Goal: Use online tool/utility: Utilize a website feature to perform a specific function

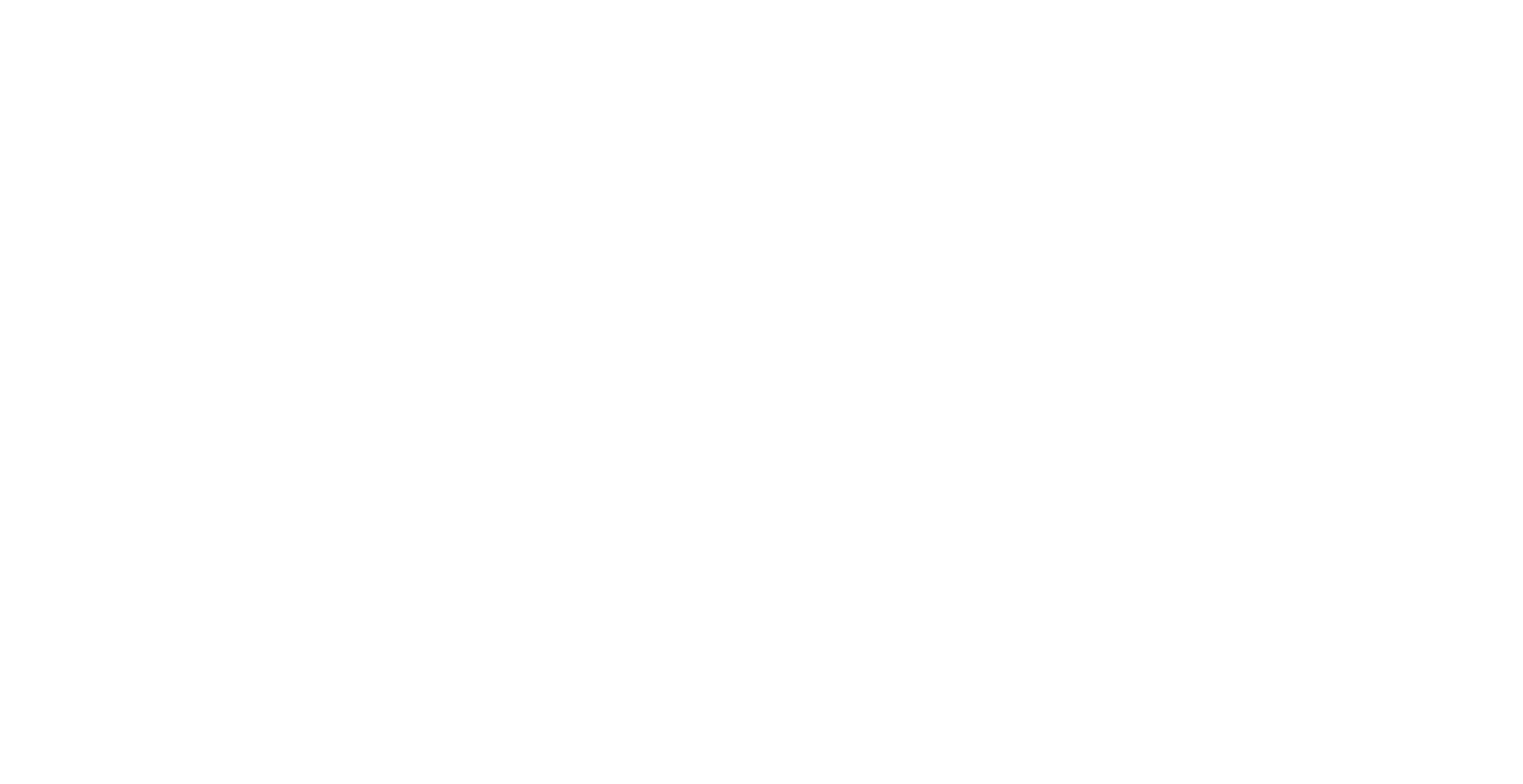
click at [1085, 168] on body at bounding box center [762, 392] width 1523 height 784
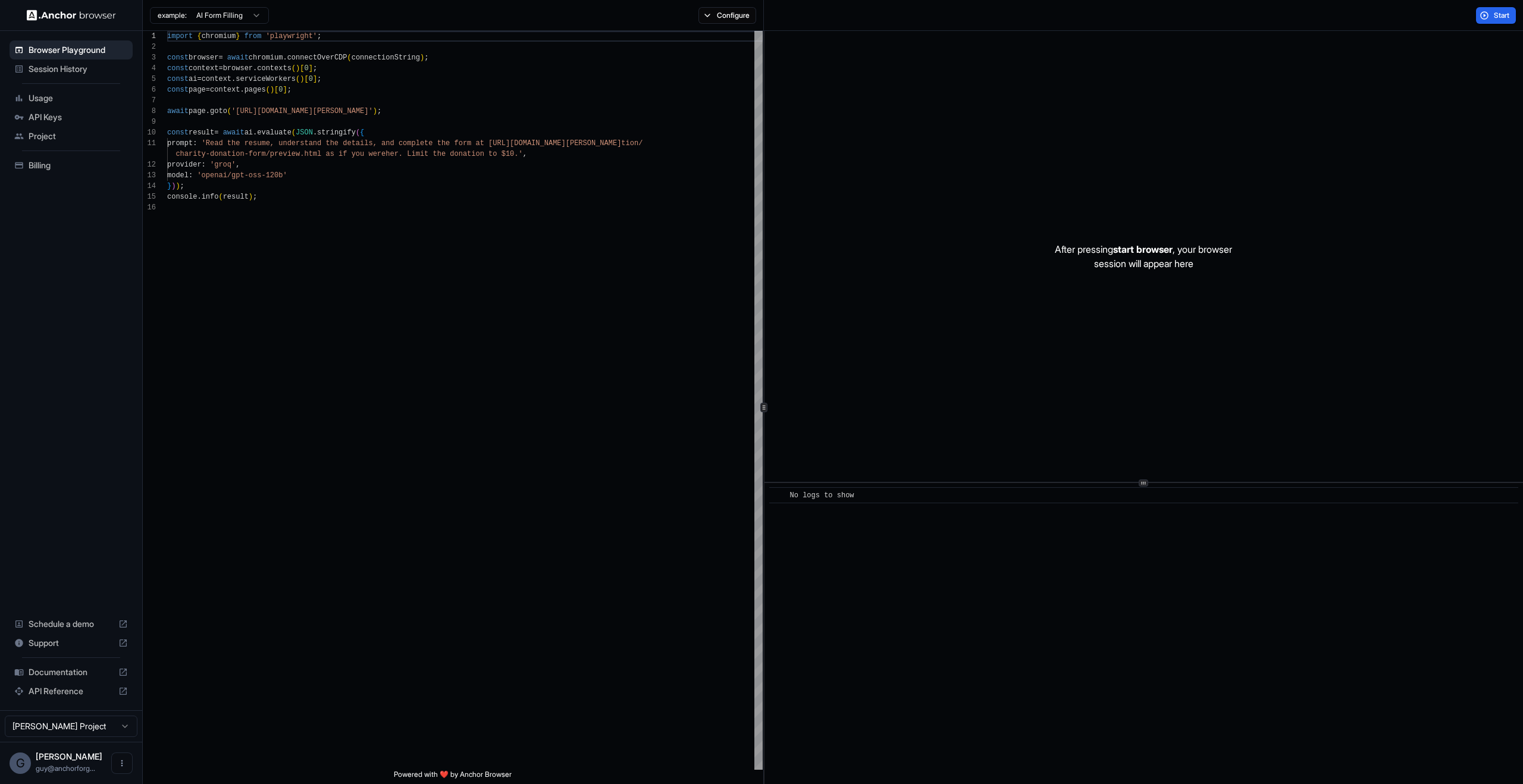
scroll to position [107, 0]
drag, startPoint x: 992, startPoint y: 186, endPoint x: 909, endPoint y: 146, distance: 92.1
click at [992, 186] on div "After pressing start browser , your browser session will appear here" at bounding box center [1143, 256] width 758 height 451
click at [574, 134] on div "import { chromium } from 'playwright' ; const browser = await chromium . connec…" at bounding box center [465, 486] width 596 height 910
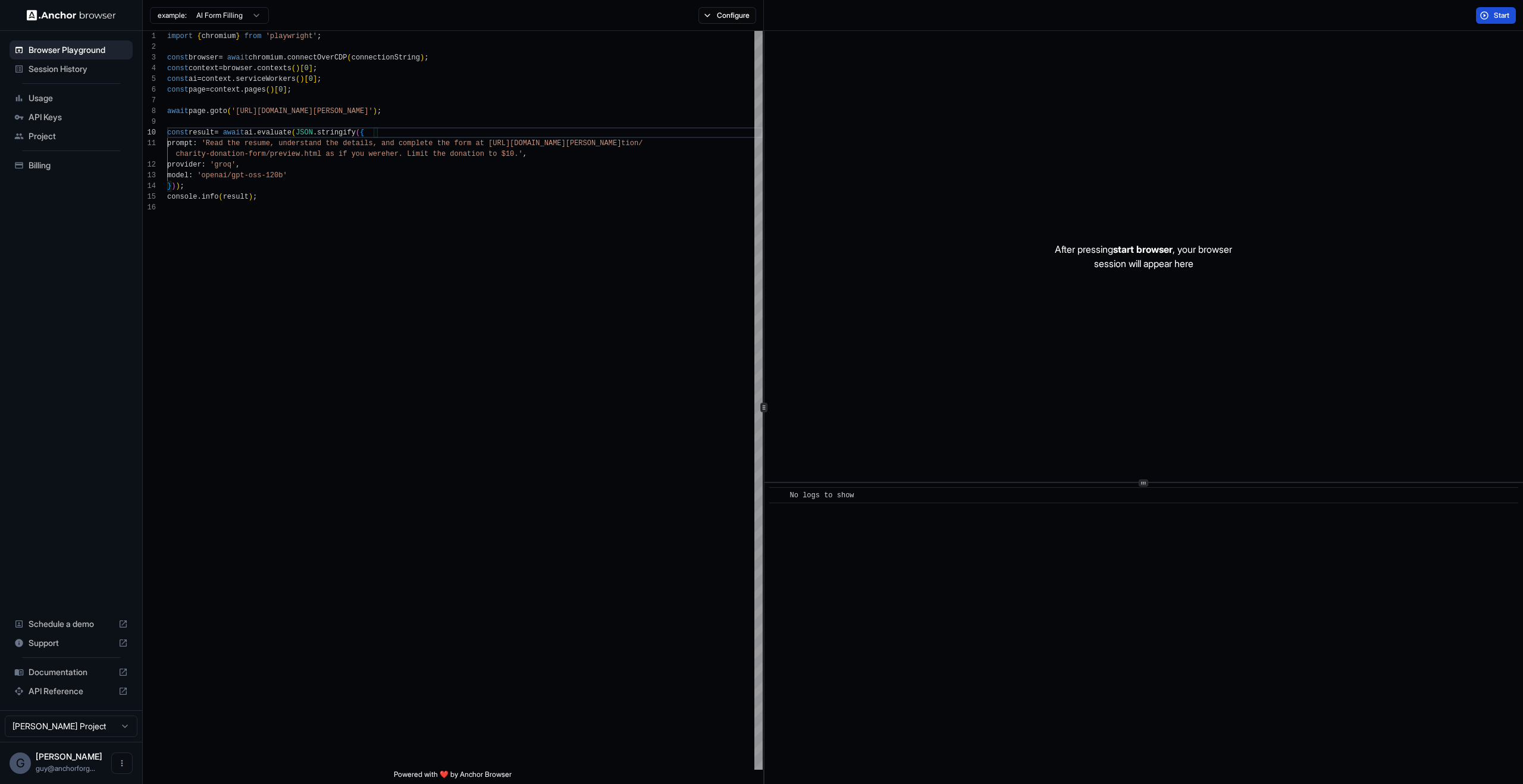
click at [1485, 13] on button "Start" at bounding box center [1496, 16] width 40 height 17
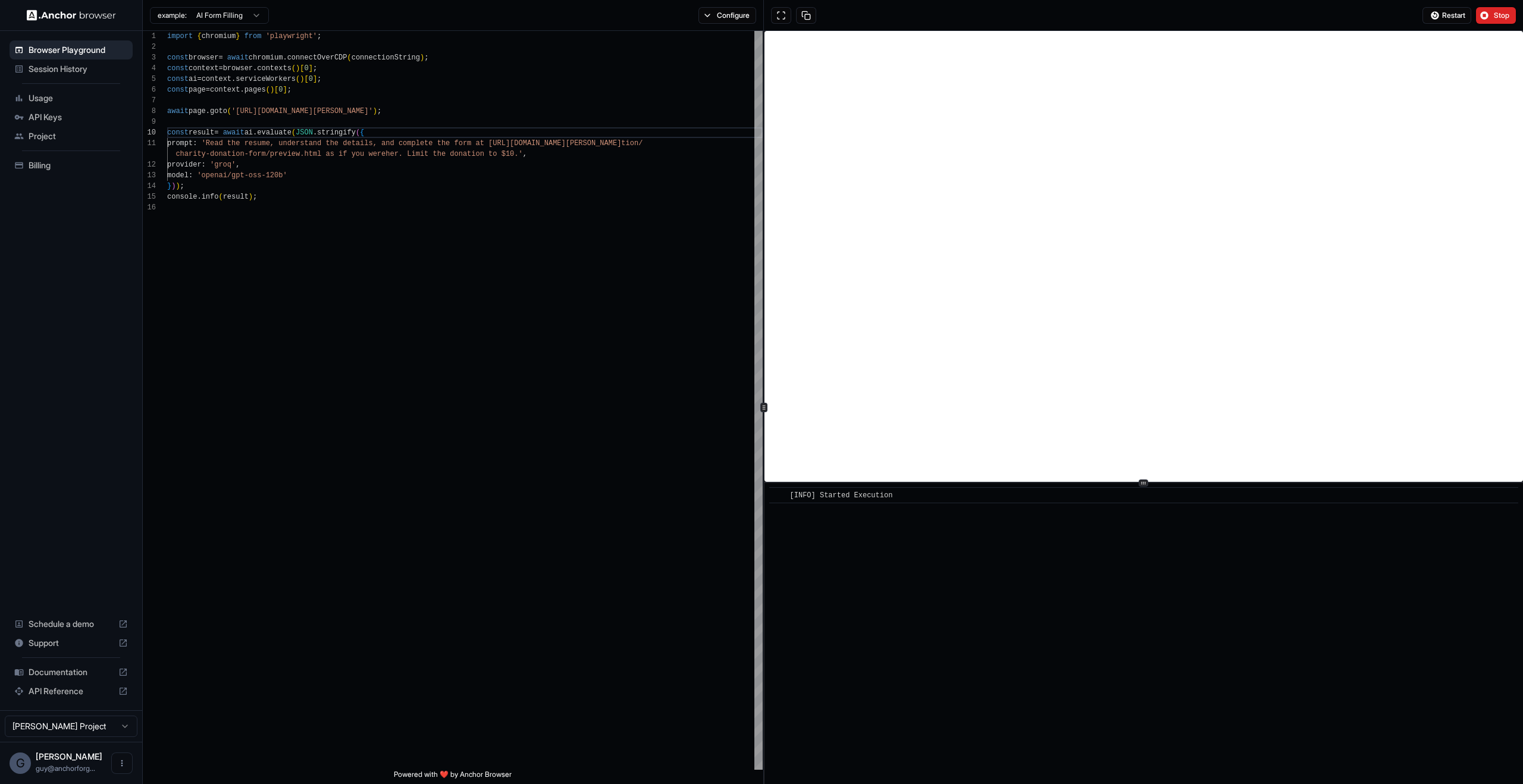
click at [1094, 589] on div "​ [INFO] Started Execution" at bounding box center [1143, 633] width 758 height 301
type textarea "**********"
click at [690, 240] on div "import { chromium } from 'playwright' ; const browser = await chromium . connec…" at bounding box center [465, 486] width 596 height 910
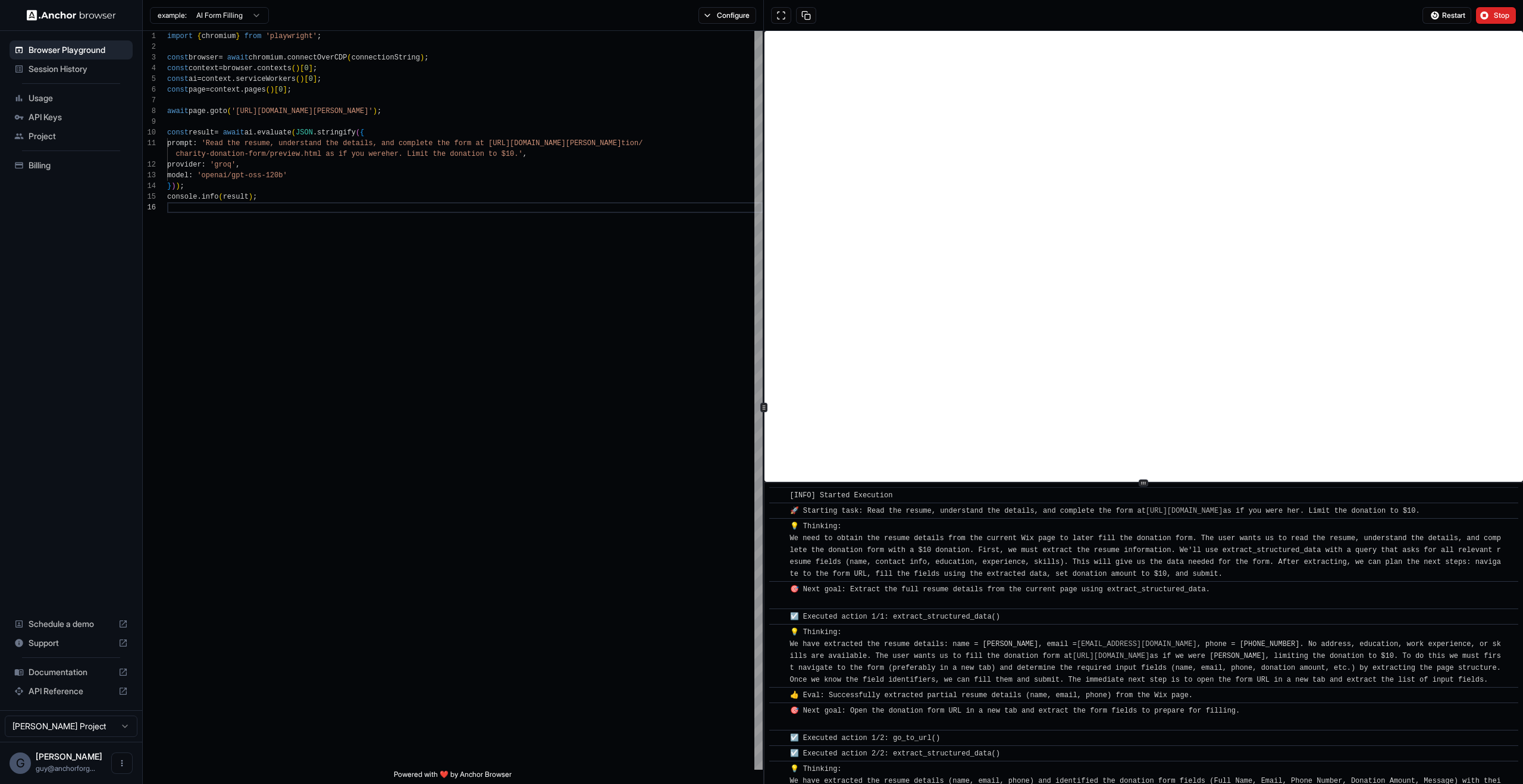
scroll to position [361, 0]
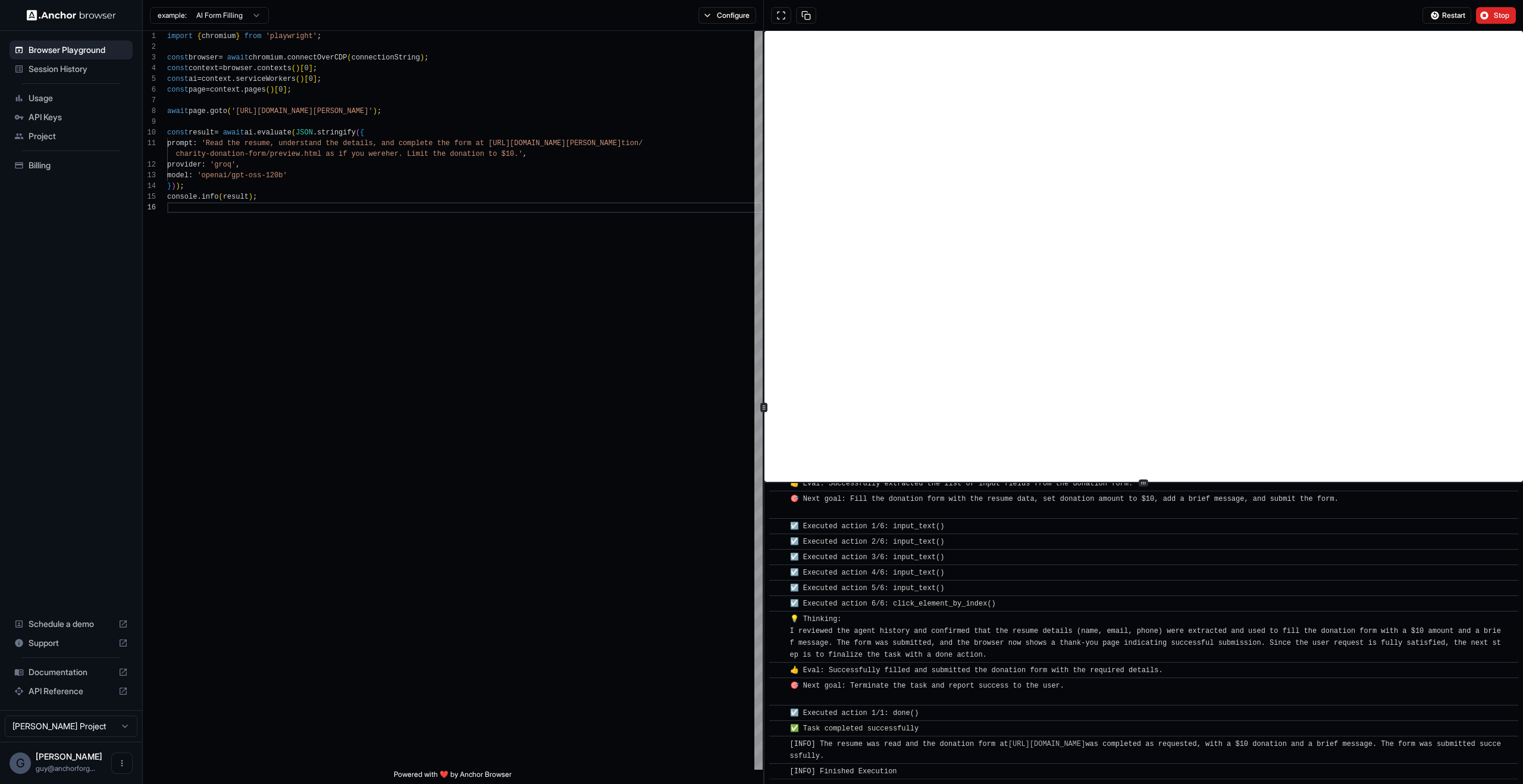
click at [1496, 12] on span "Stop" at bounding box center [1502, 16] width 17 height 10
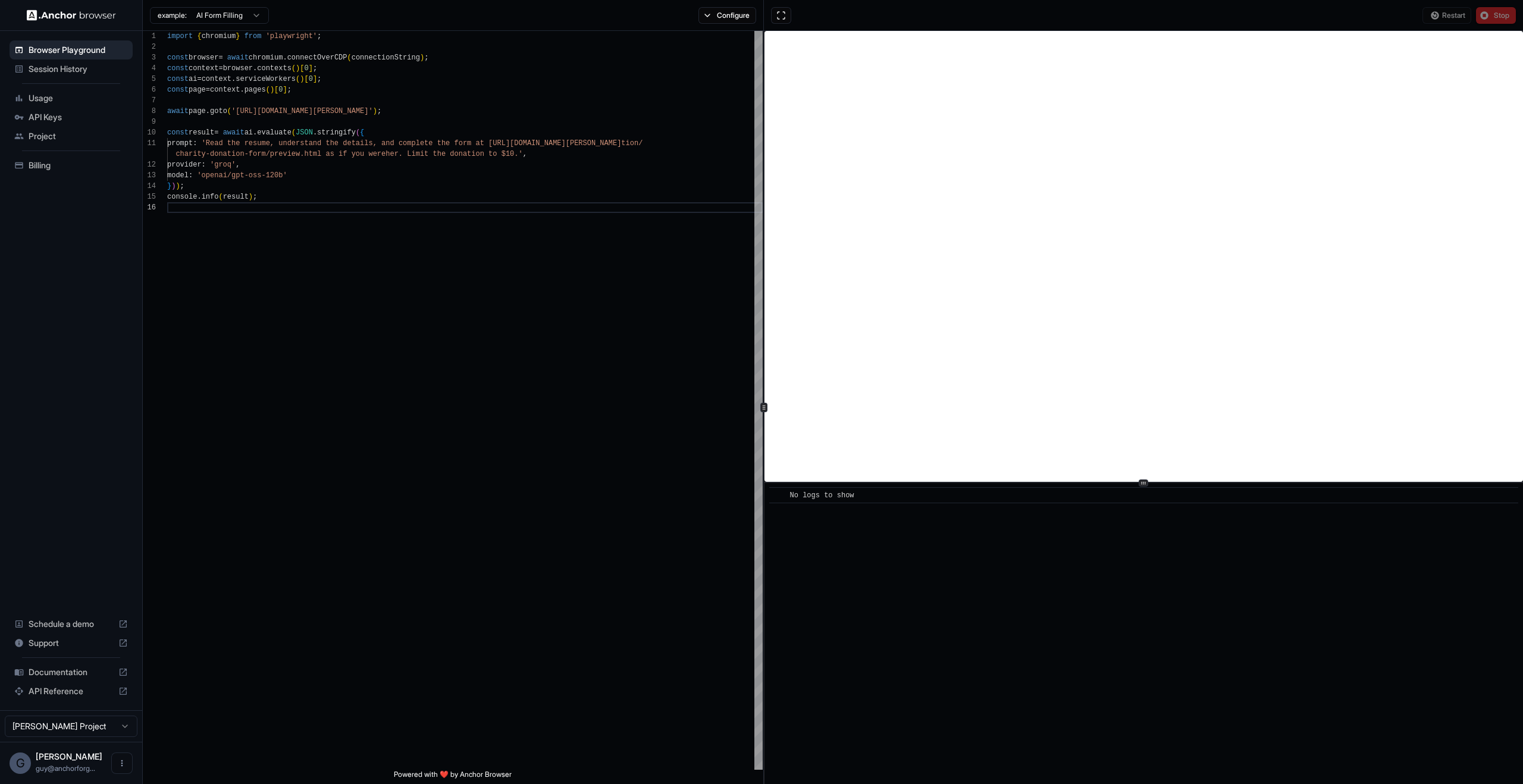
scroll to position [0, 0]
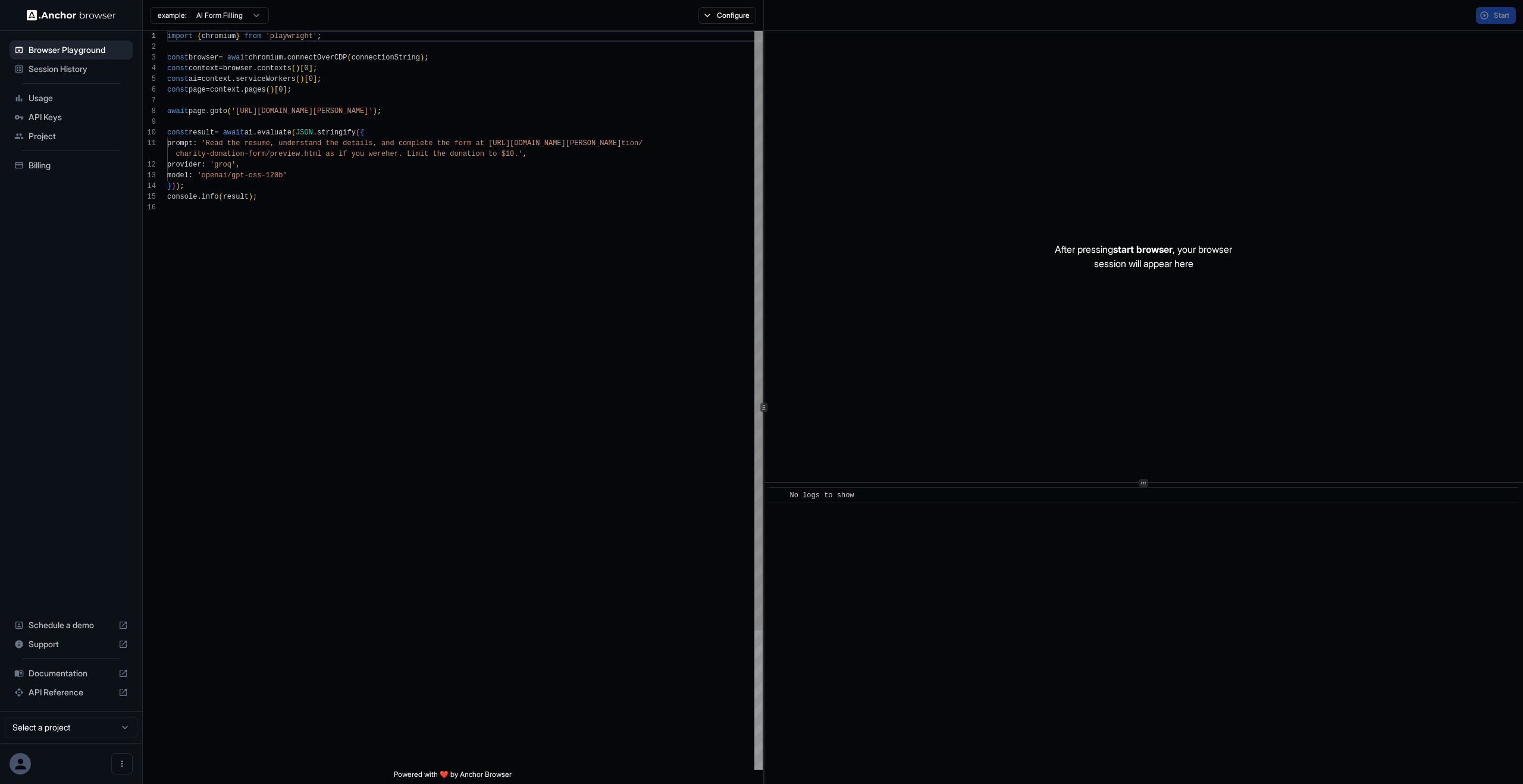
scroll to position [107, 0]
click at [1485, 24] on div "Start" at bounding box center [1144, 16] width 759 height 31
click at [1487, 19] on button "Start" at bounding box center [1496, 16] width 40 height 17
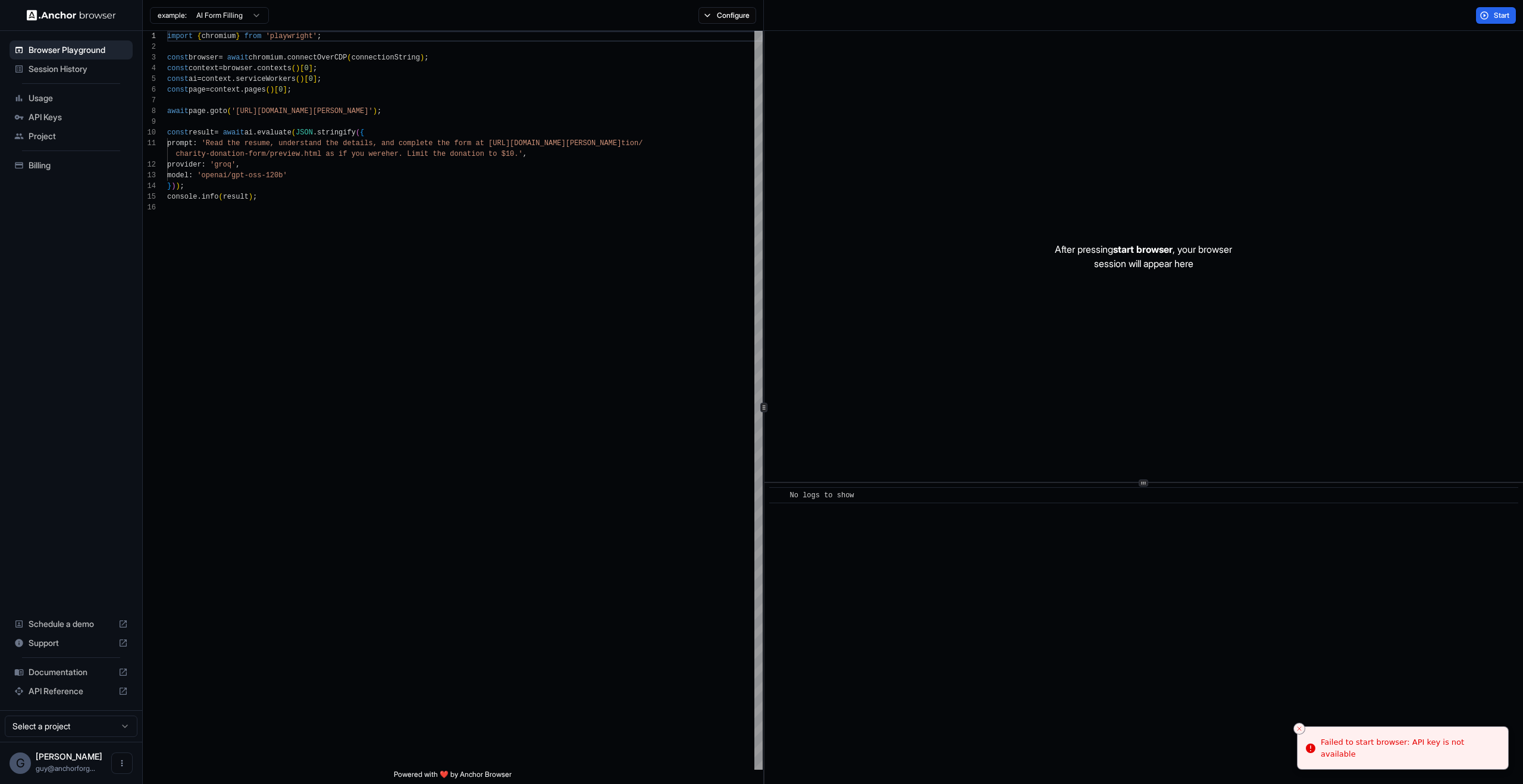
click at [1355, 312] on div "After pressing start browser , your browser session will appear here" at bounding box center [1143, 256] width 758 height 451
click at [1474, 21] on div "Start" at bounding box center [1496, 16] width 54 height 17
click at [1487, 15] on button "Start" at bounding box center [1496, 16] width 40 height 17
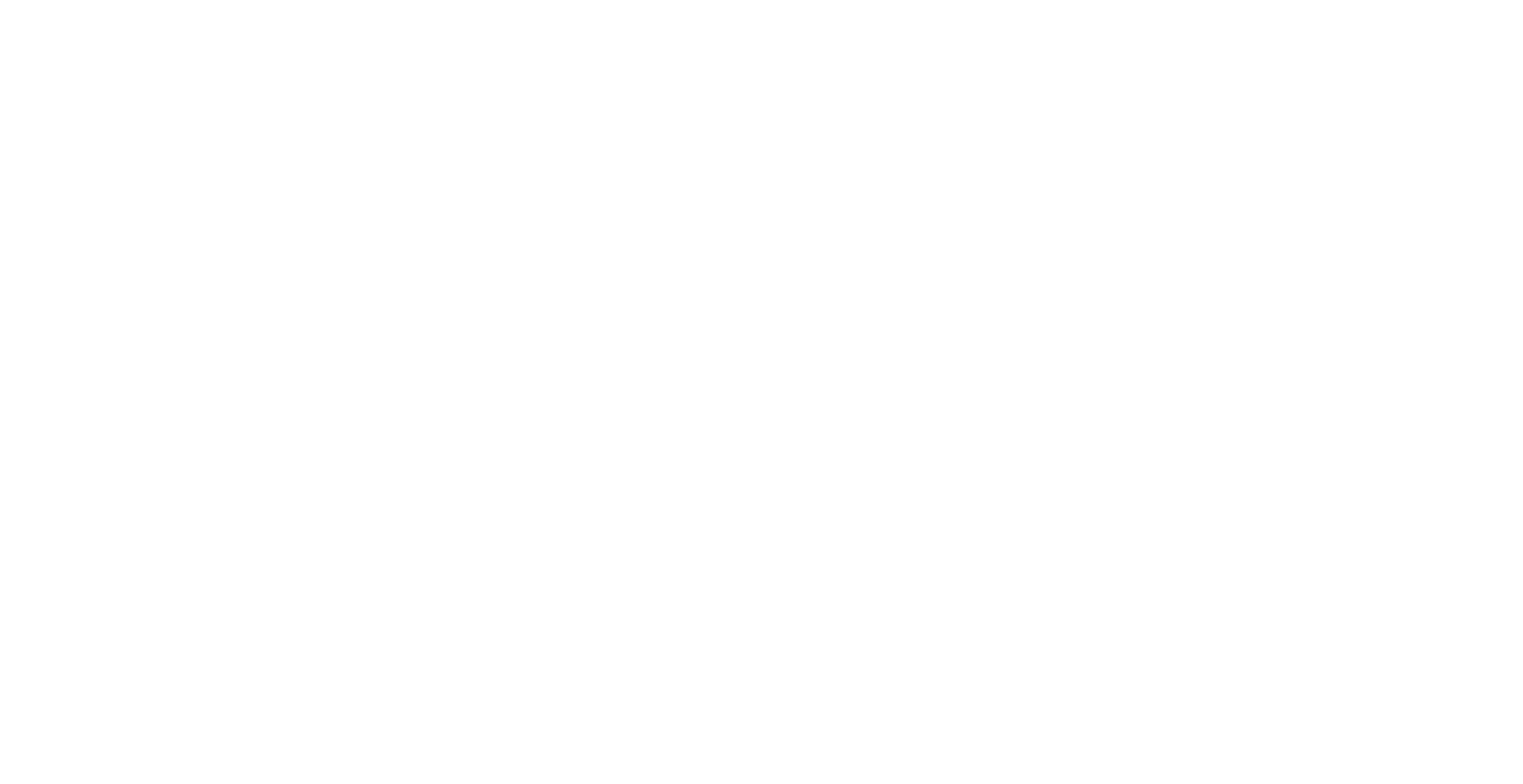
click at [931, 271] on html at bounding box center [762, 392] width 1523 height 784
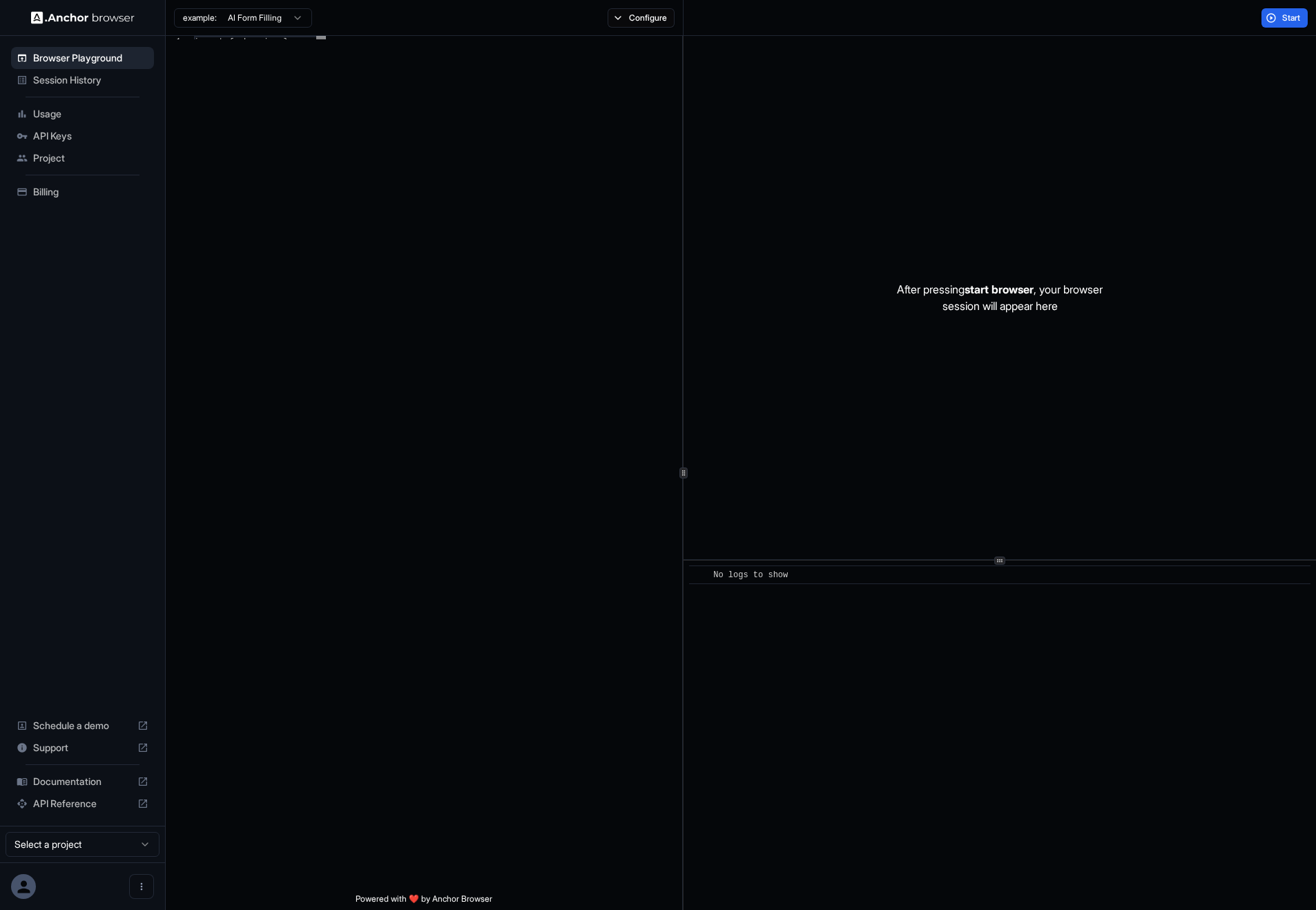
scroll to position [62, 0]
click at [768, 168] on div "After pressing start browser , your browser session will appear here" at bounding box center [999, 298] width 632 height 524
click at [812, 231] on div "After pressing start browser , your browser session will appear here" at bounding box center [999, 298] width 632 height 524
drag, startPoint x: 829, startPoint y: 82, endPoint x: 970, endPoint y: 386, distance: 335.1
click at [968, 380] on div "**********" at bounding box center [740, 455] width 1150 height 910
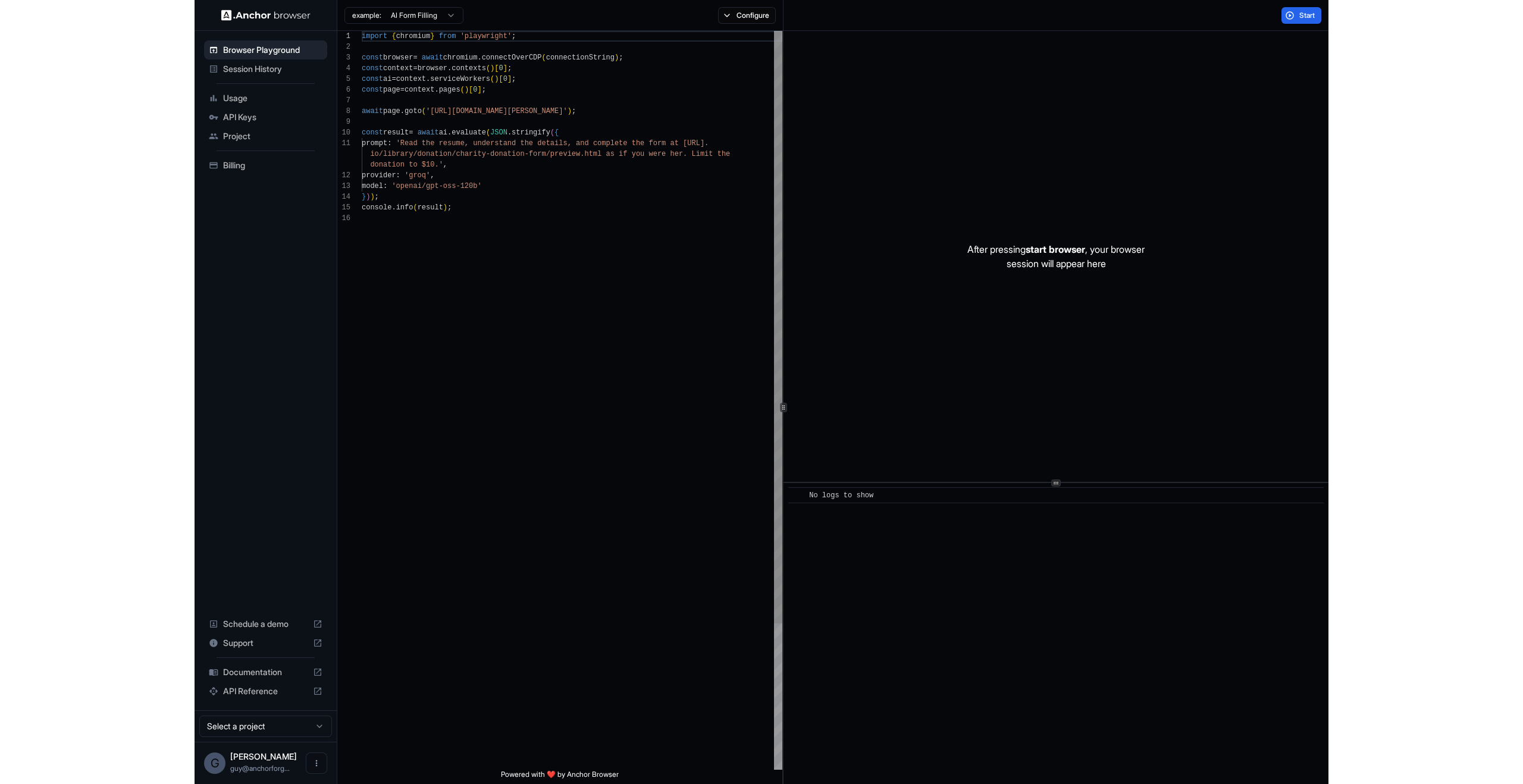
scroll to position [107, 0]
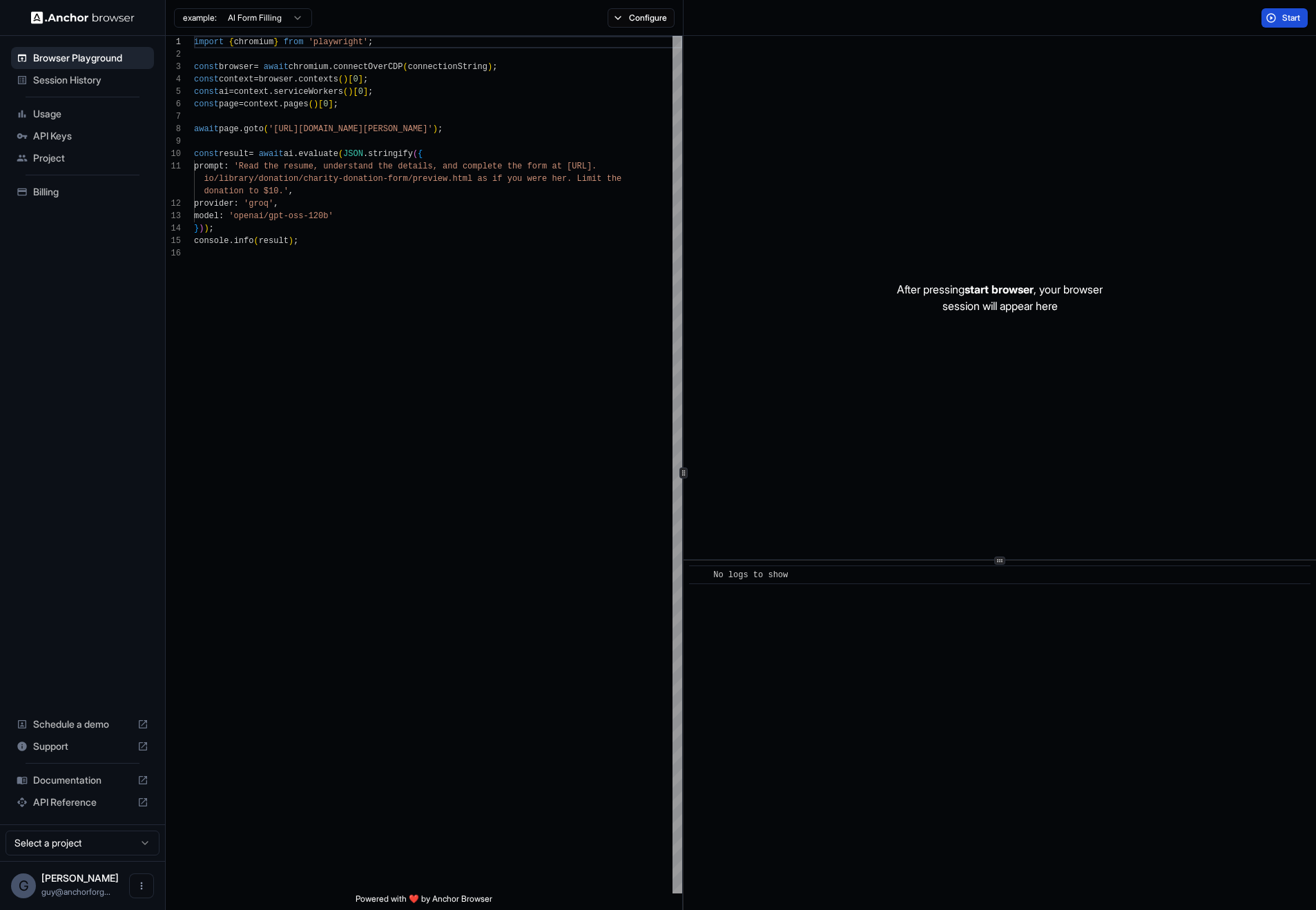
click at [1285, 15] on span "Start" at bounding box center [1292, 18] width 20 height 11
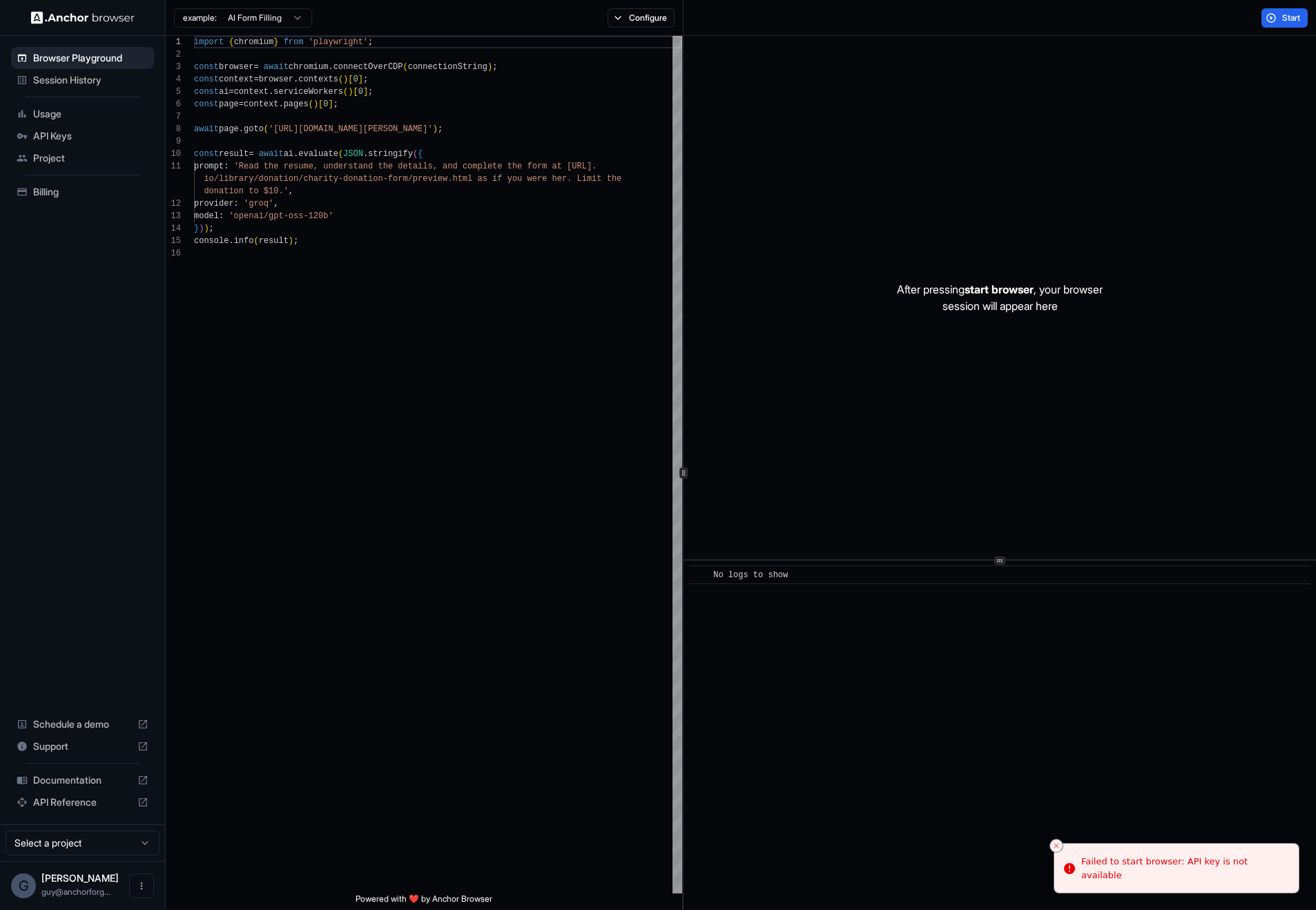
click at [1282, 6] on div "Start" at bounding box center [999, 18] width 632 height 36
click at [1282, 13] on span "Start" at bounding box center [1292, 18] width 20 height 11
click at [1272, 118] on div "After pressing start browser , your browser session will appear here" at bounding box center [999, 298] width 632 height 523
click at [1276, 26] on button "Start" at bounding box center [1284, 18] width 47 height 20
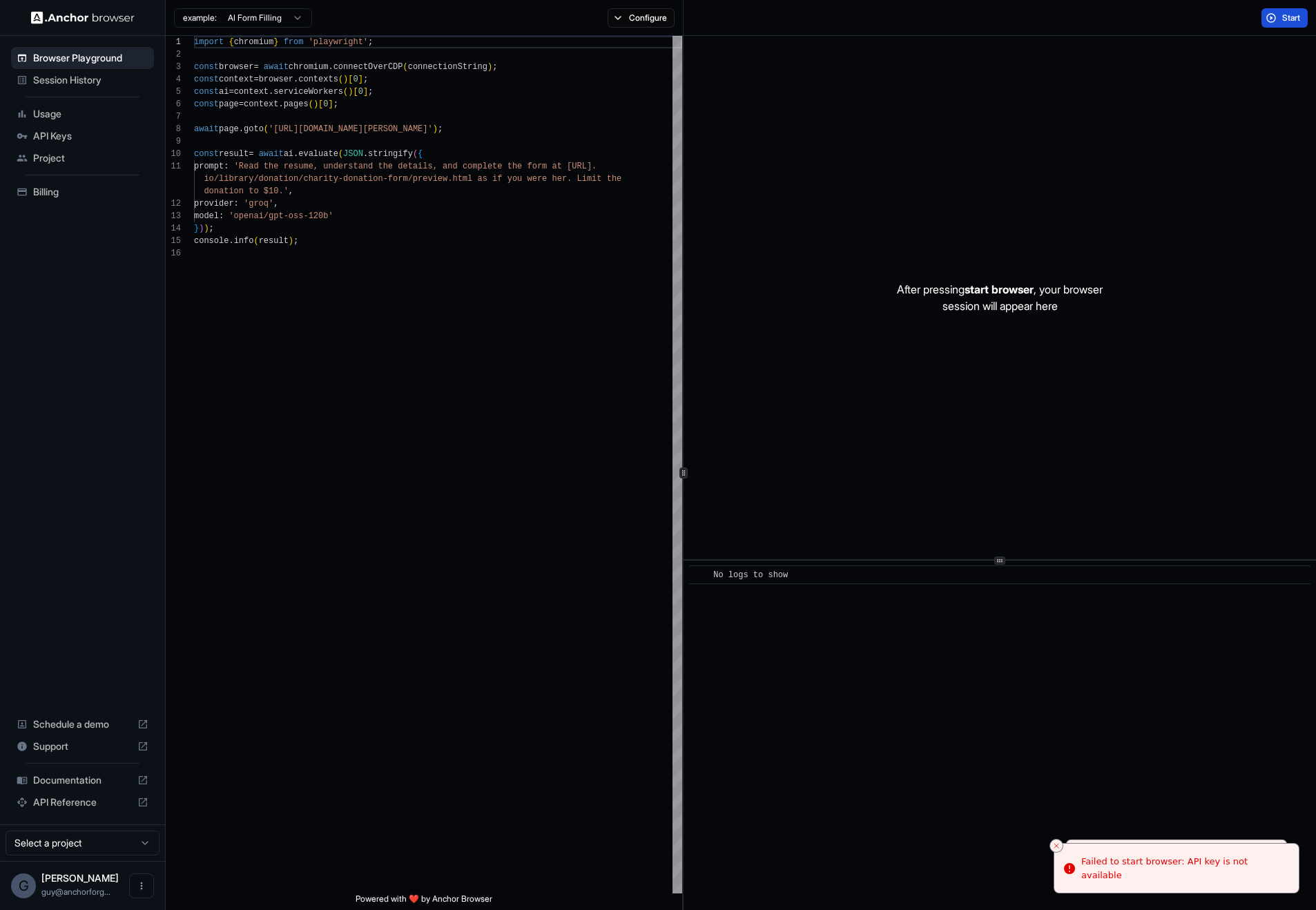
click at [1276, 26] on button "Start" at bounding box center [1284, 18] width 47 height 20
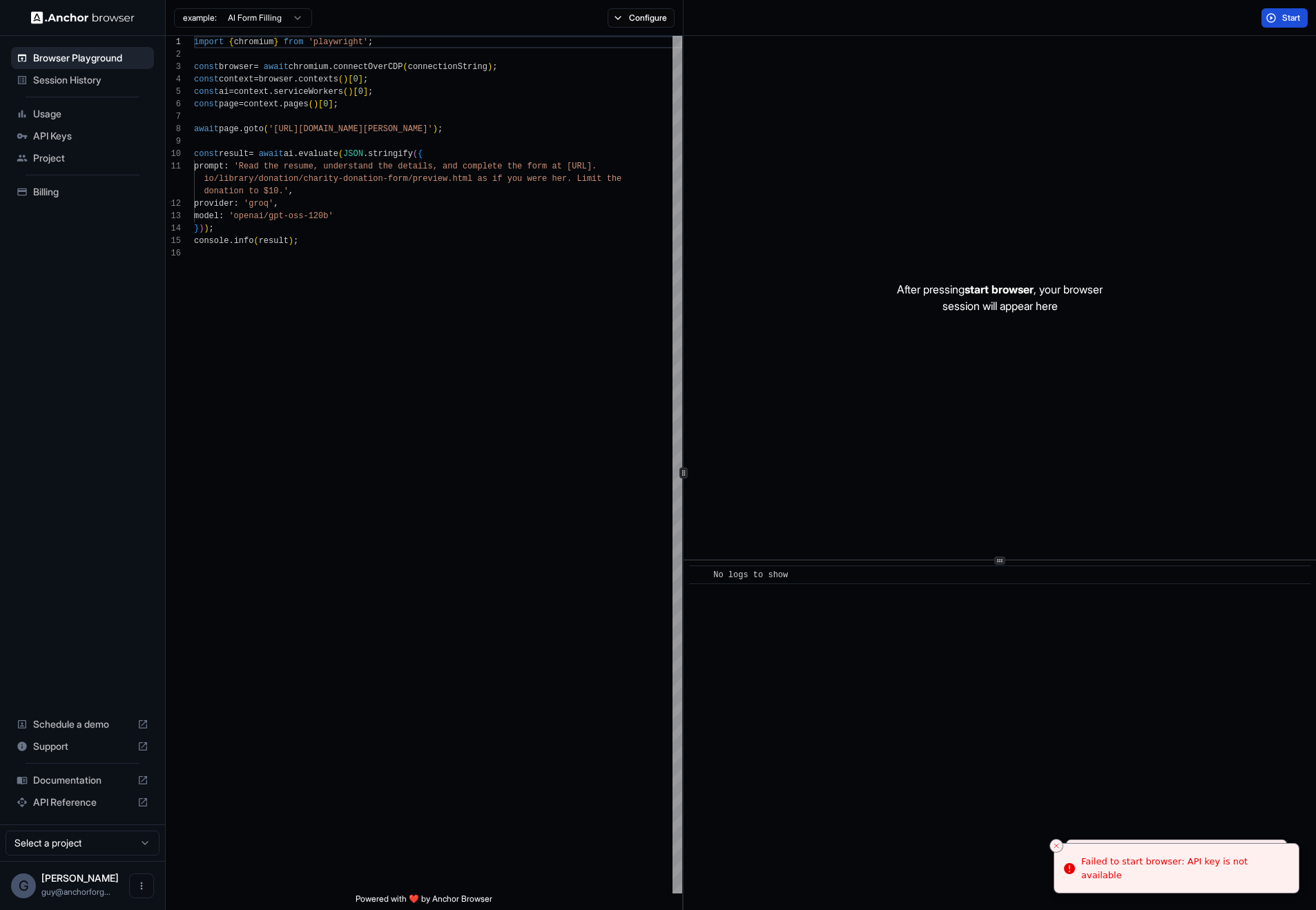
click at [1276, 26] on button "Start" at bounding box center [1284, 18] width 47 height 20
click at [956, 382] on div "After pressing start browser , your browser session will appear here" at bounding box center [999, 298] width 632 height 523
click at [1269, 17] on button "Start" at bounding box center [1284, 18] width 47 height 20
click at [1266, 17] on button "Start" at bounding box center [1284, 18] width 47 height 20
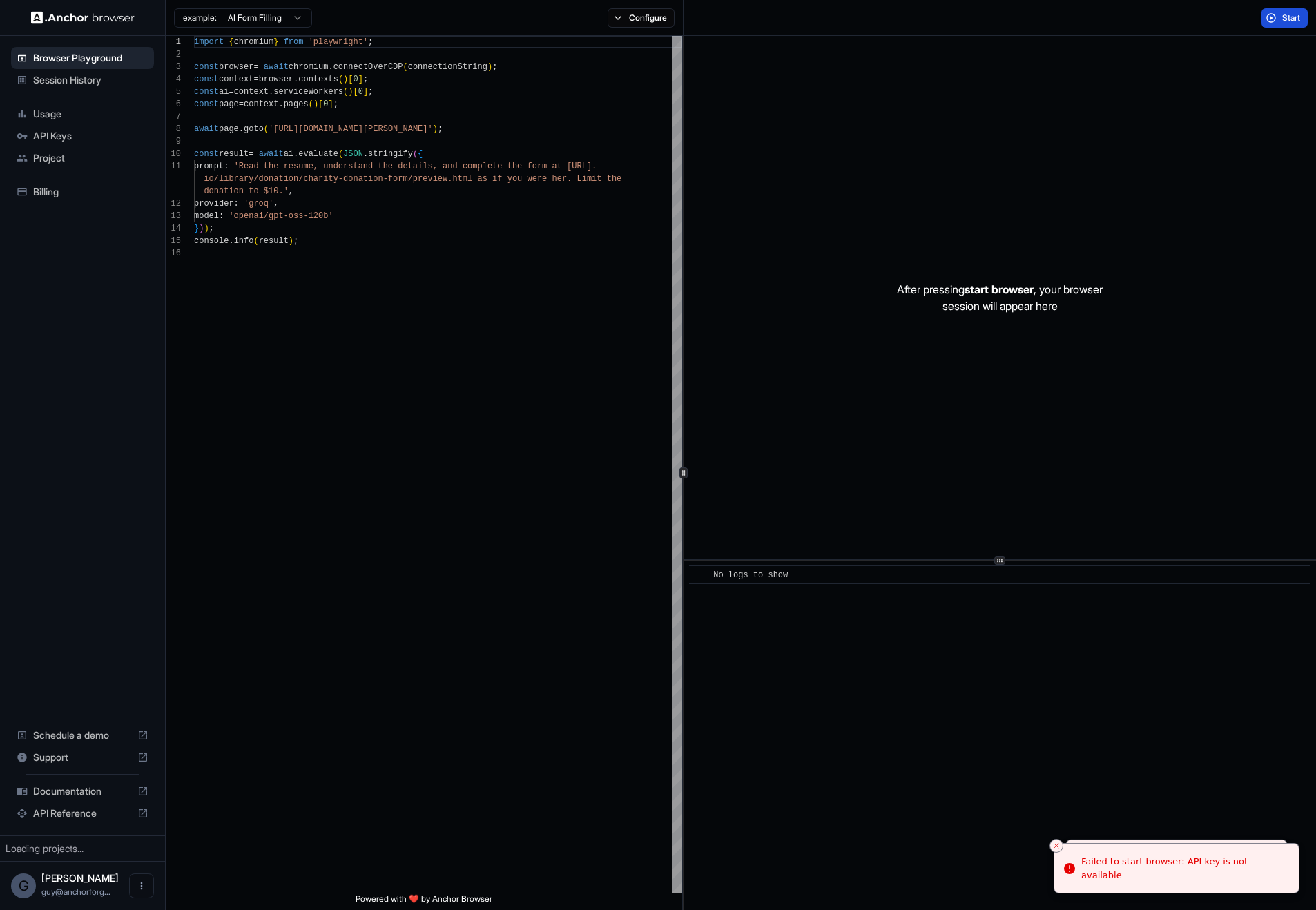
click at [1266, 17] on button "Start" at bounding box center [1284, 18] width 47 height 20
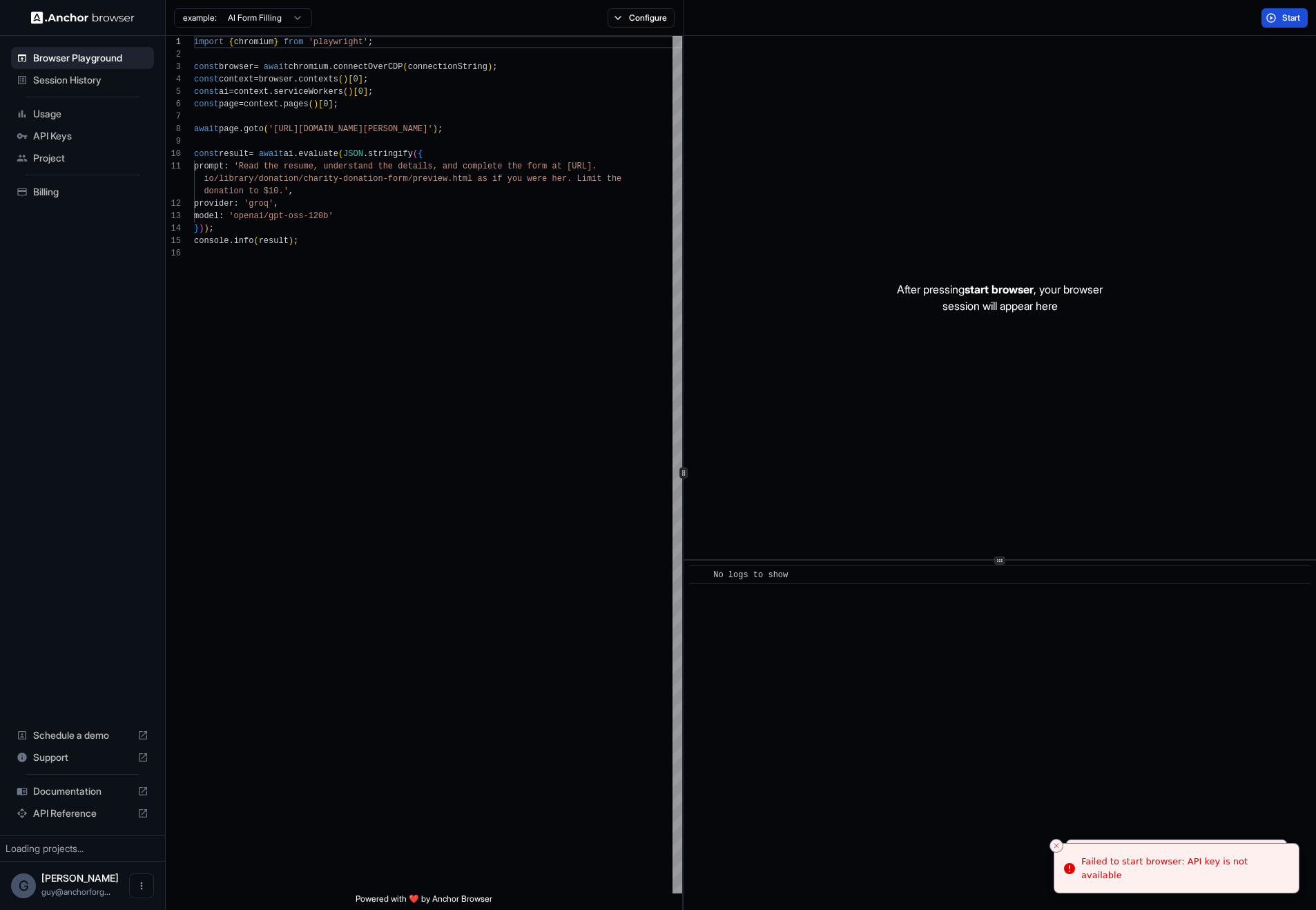
click at [1266, 17] on button "Start" at bounding box center [1284, 18] width 47 height 20
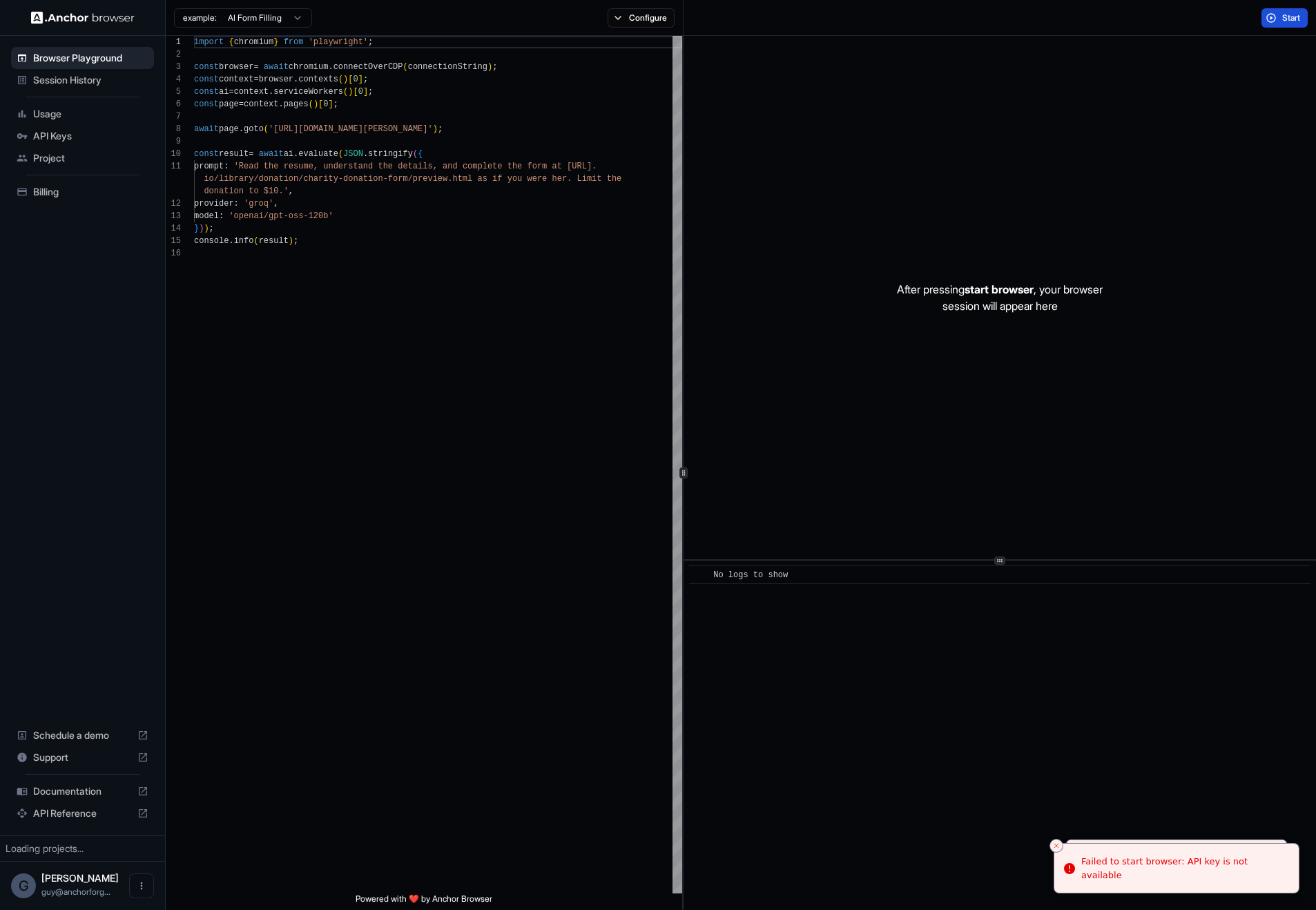
click at [1266, 17] on button "Start" at bounding box center [1284, 18] width 47 height 20
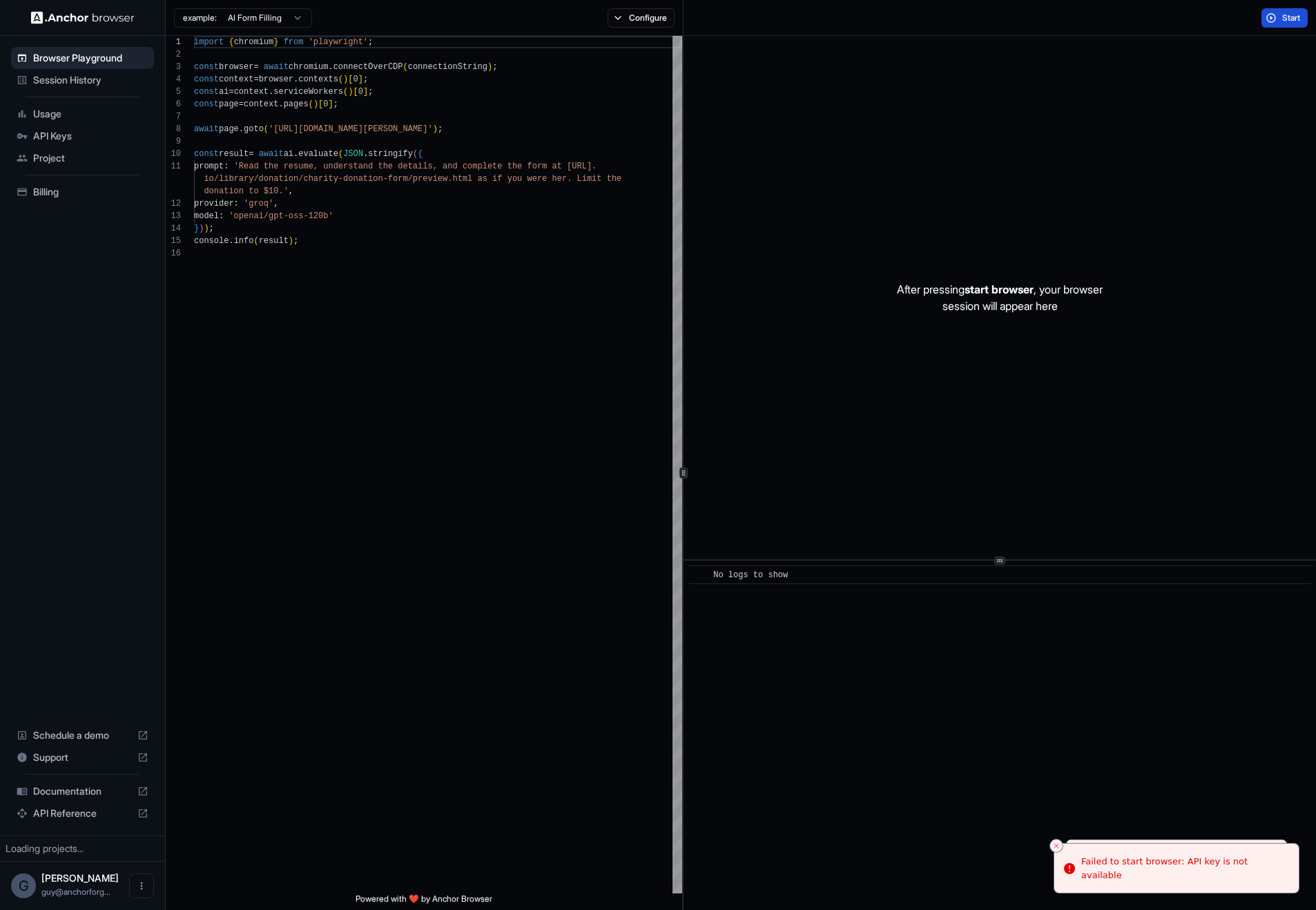
click at [1266, 17] on button "Start" at bounding box center [1284, 18] width 47 height 20
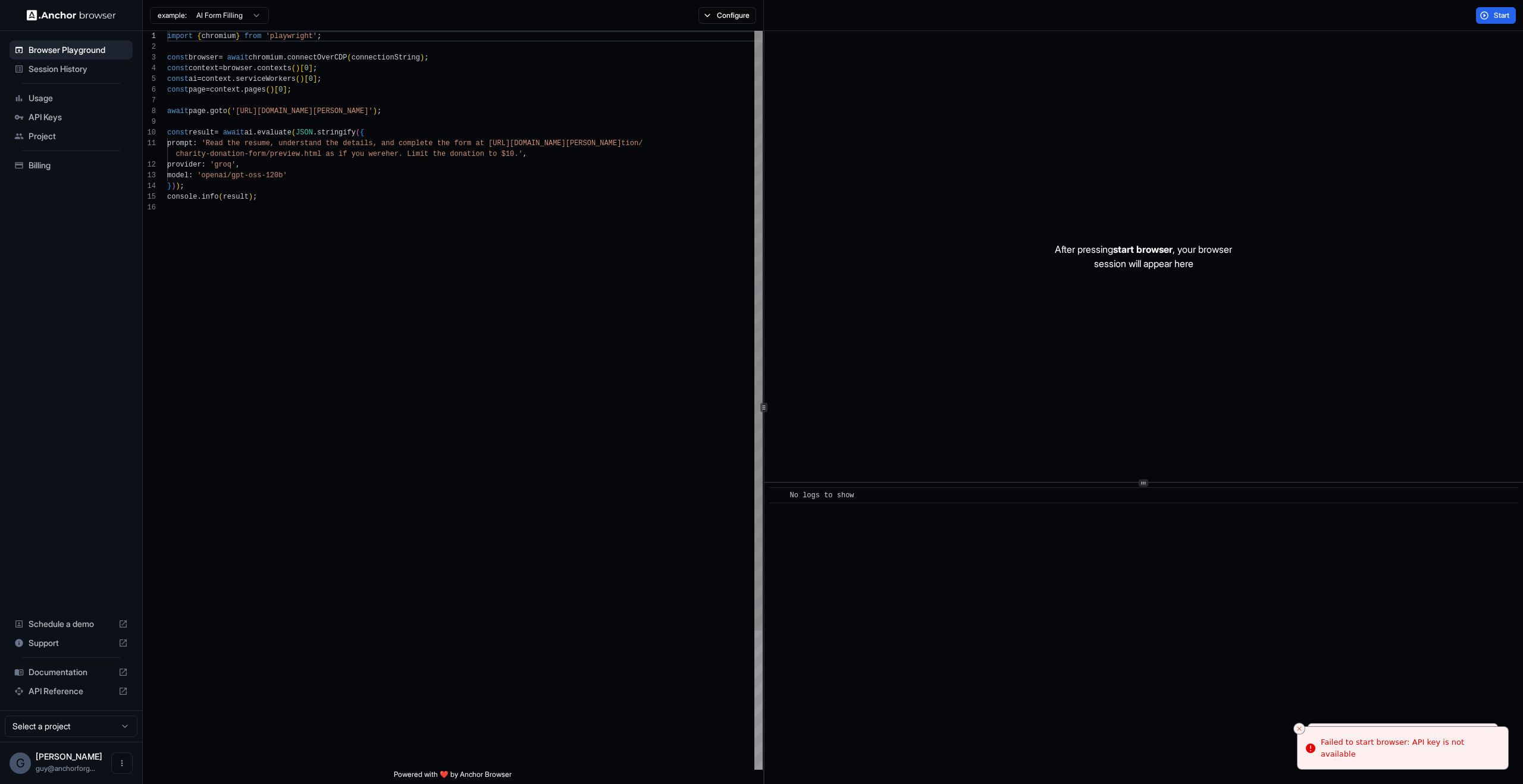
click at [1133, 259] on p "After pressing start browser , your browser session will appear here" at bounding box center [1144, 256] width 177 height 28
click at [1133, 17] on div "Start" at bounding box center [1144, 16] width 759 height 31
click at [1133, 17] on span "Start" at bounding box center [1502, 16] width 17 height 10
drag, startPoint x: 1296, startPoint y: 730, endPoint x: 1303, endPoint y: 724, distance: 9.2
click at [1133, 730] on div "​ No logs to show" at bounding box center [1143, 633] width 758 height 301
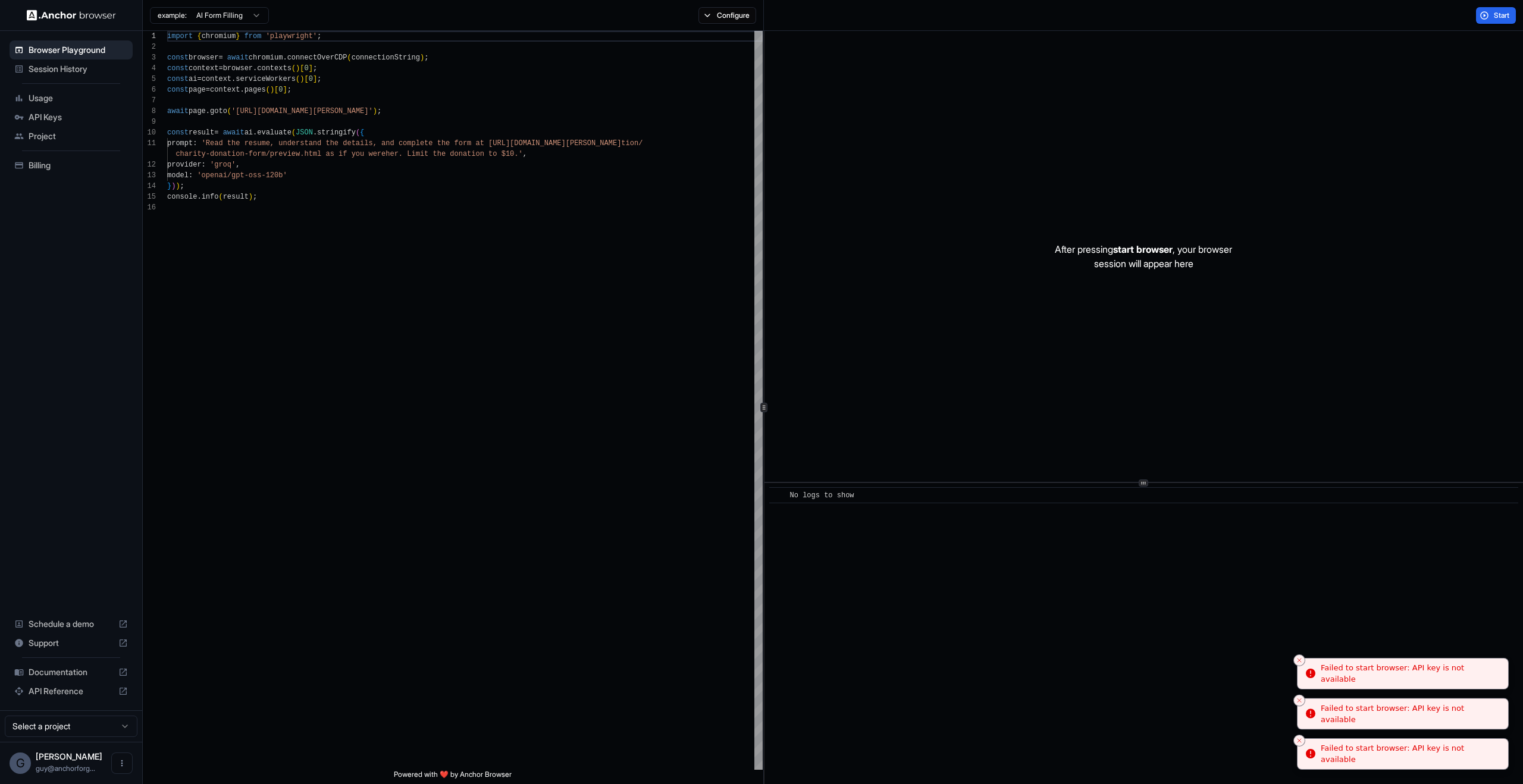
click at [1133, 717] on li "Failed to start browser: API key is not available" at bounding box center [1403, 714] width 212 height 32
click at [1133, 706] on li "Failed to start browser: API key is not available" at bounding box center [1403, 714] width 212 height 32
click at [1133, 702] on button "Close toast" at bounding box center [1299, 700] width 12 height 12
click at [1133, 697] on icon "Close toast" at bounding box center [1299, 700] width 7 height 7
click at [1133, 742] on icon "Close toast" at bounding box center [1299, 740] width 7 height 7
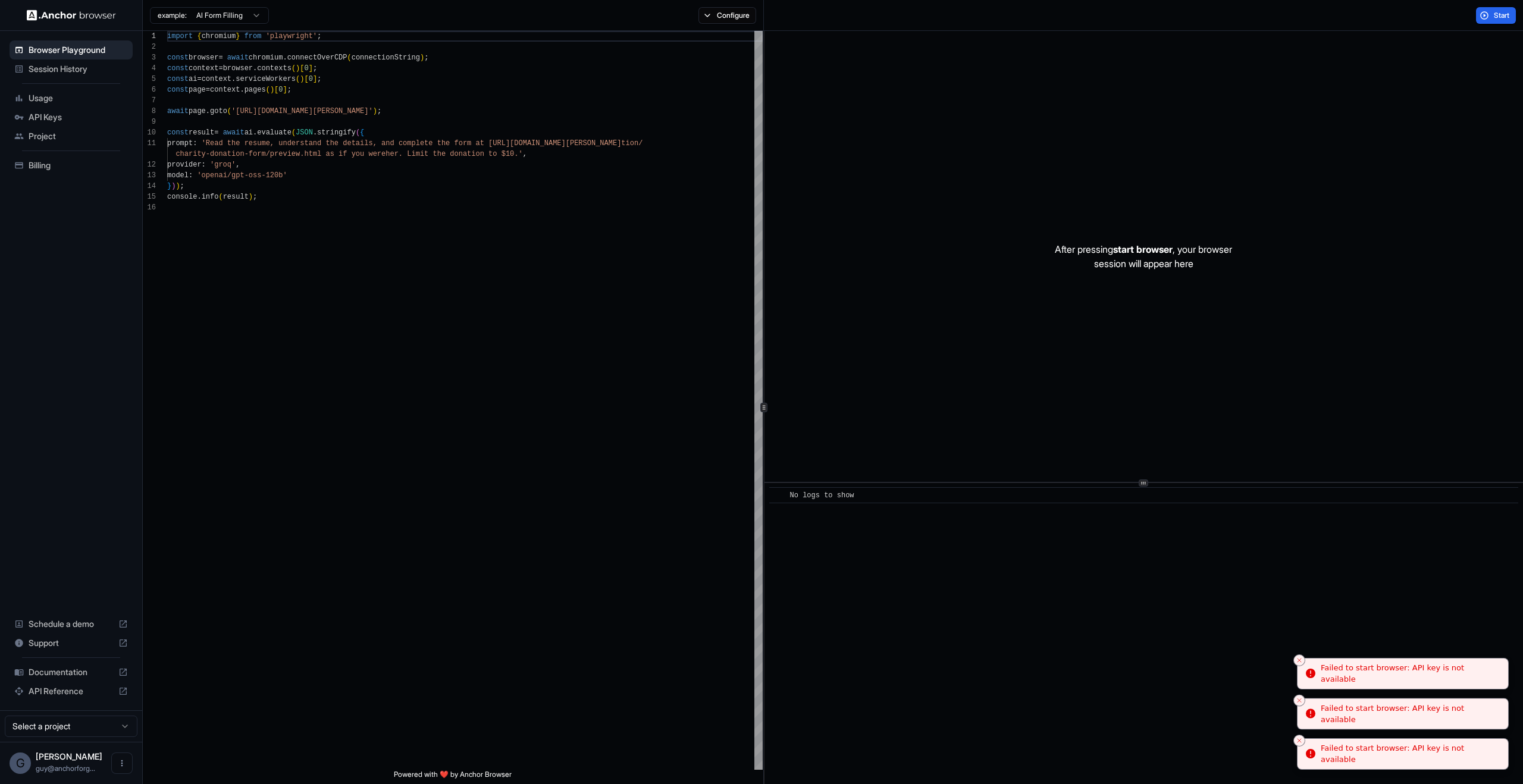
click at [1133, 742] on button "Close toast" at bounding box center [1299, 741] width 12 height 12
click at [1133, 742] on icon "Close toast" at bounding box center [1299, 740] width 7 height 7
click at [1133, 742] on button "Close toast" at bounding box center [1299, 741] width 12 height 12
click at [1133, 742] on icon "Close toast" at bounding box center [1299, 740] width 7 height 7
click at [1133, 739] on line "Close toast" at bounding box center [1300, 741] width 4 height 4
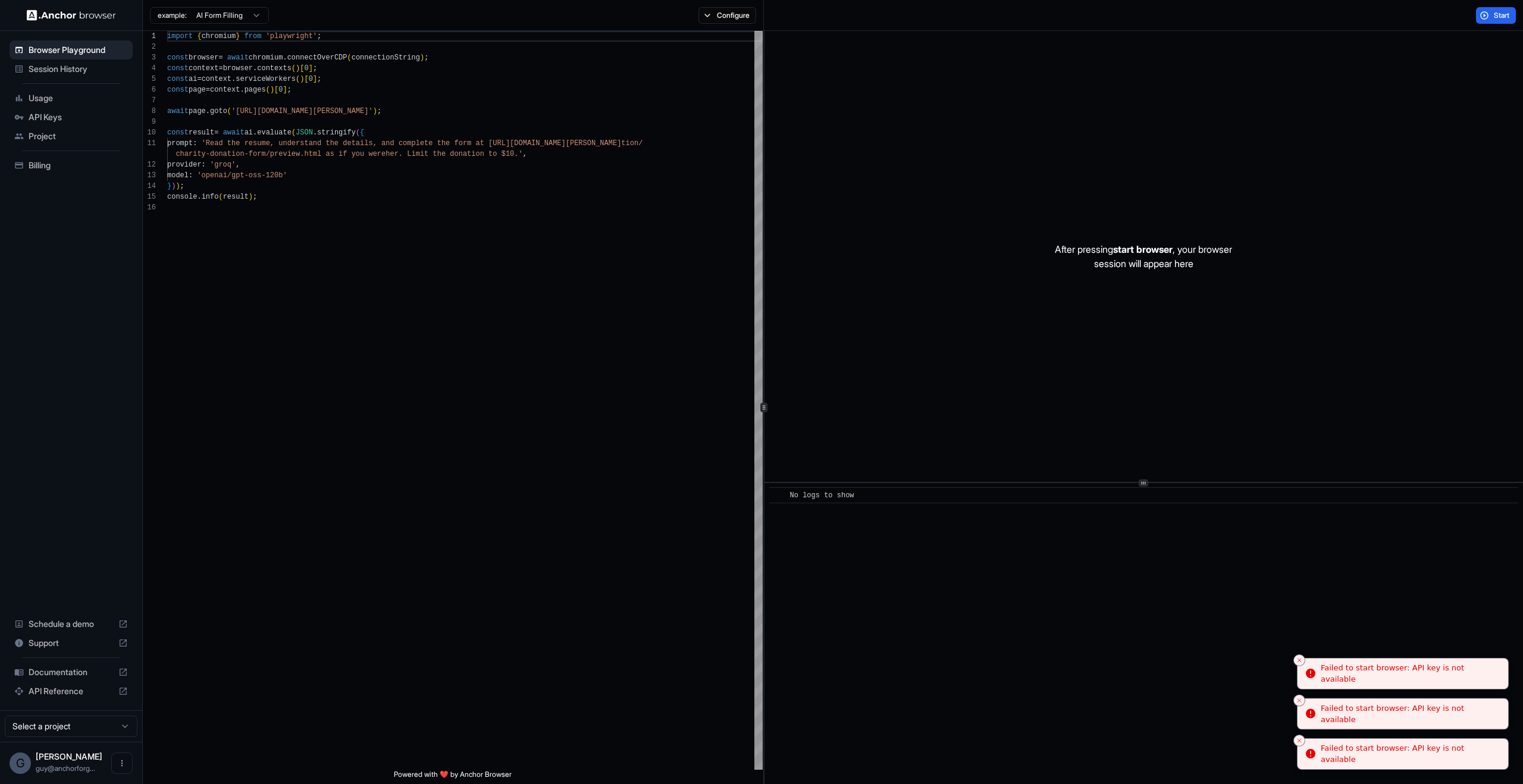
click at [1133, 739] on line "Close toast" at bounding box center [1300, 741] width 4 height 4
click at [1133, 737] on icon "Close toast" at bounding box center [1299, 740] width 7 height 7
click at [1133, 739] on line "Close toast" at bounding box center [1300, 741] width 4 height 4
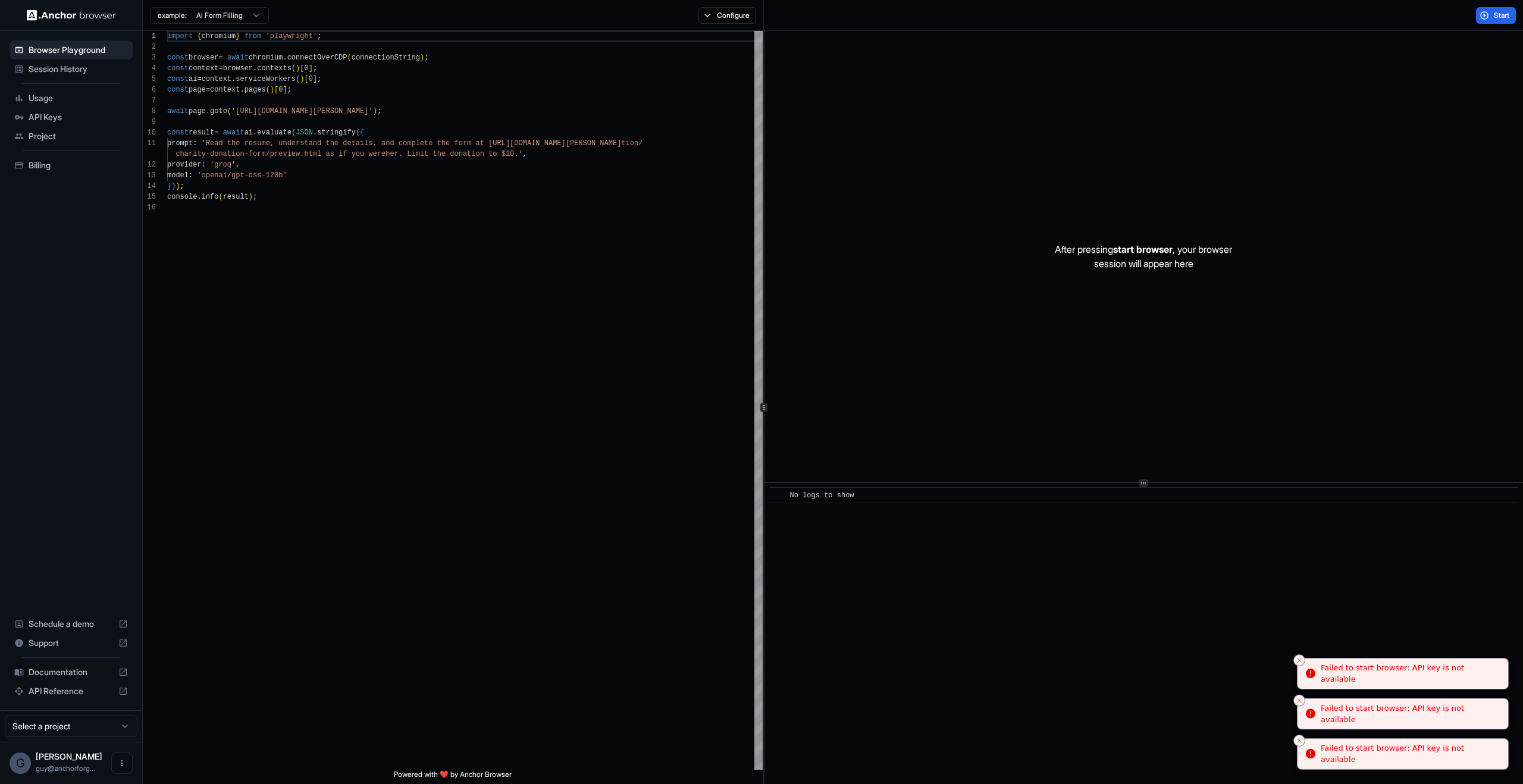
click at [1133, 739] on line "Close toast" at bounding box center [1300, 741] width 4 height 4
click at [1133, 737] on icon "Close toast" at bounding box center [1299, 740] width 7 height 7
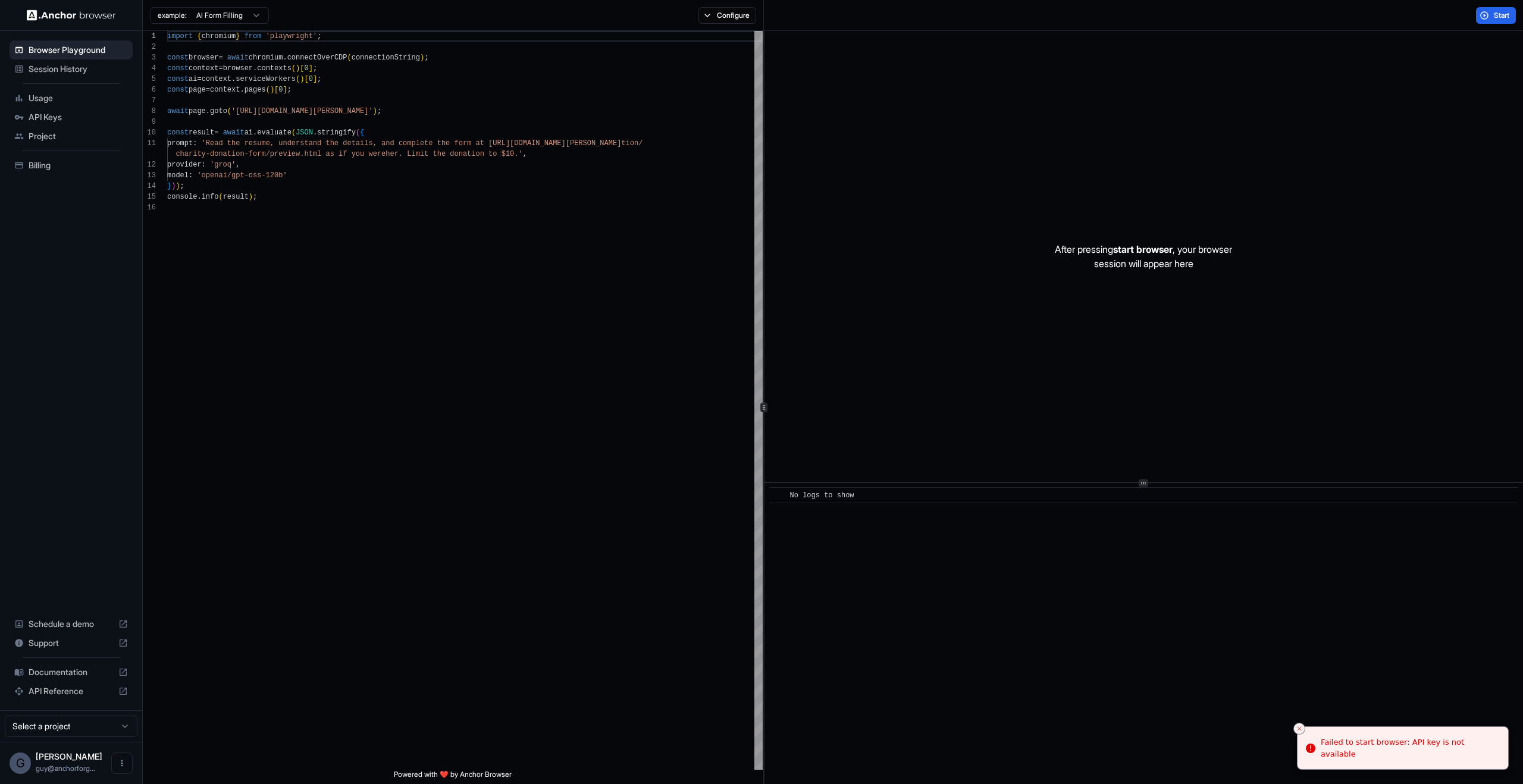
click at [1133, 730] on line "Close toast" at bounding box center [1300, 729] width 4 height 4
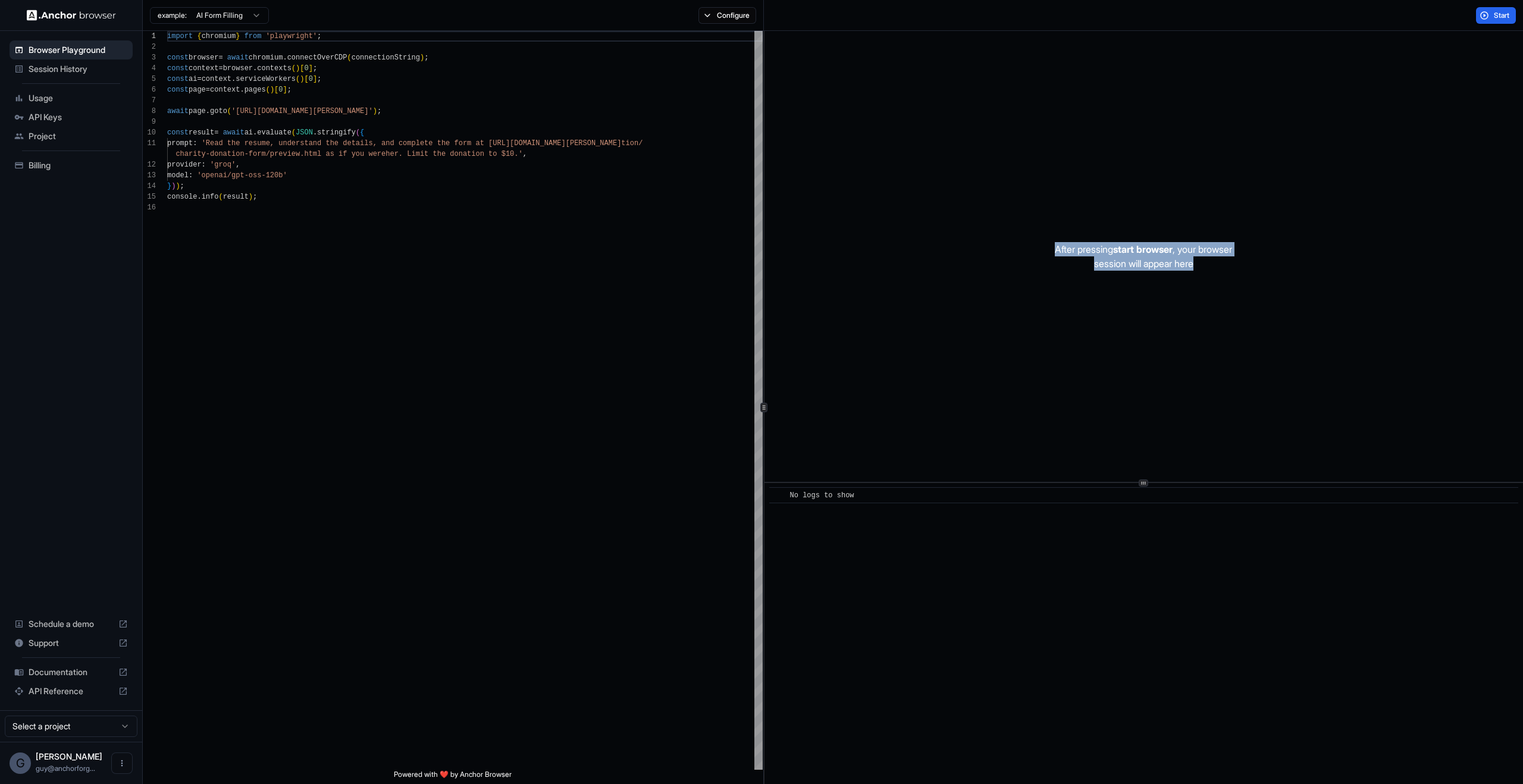
drag, startPoint x: 1089, startPoint y: 274, endPoint x: 1225, endPoint y: 374, distance: 168.8
click at [1133, 355] on div "After pressing start browser , your browser session will appear here" at bounding box center [1143, 256] width 758 height 451
click at [1133, 405] on div "After pressing start browser , your browser session will appear here" at bounding box center [1143, 256] width 758 height 451
click at [1133, 17] on button "Start" at bounding box center [1496, 16] width 40 height 17
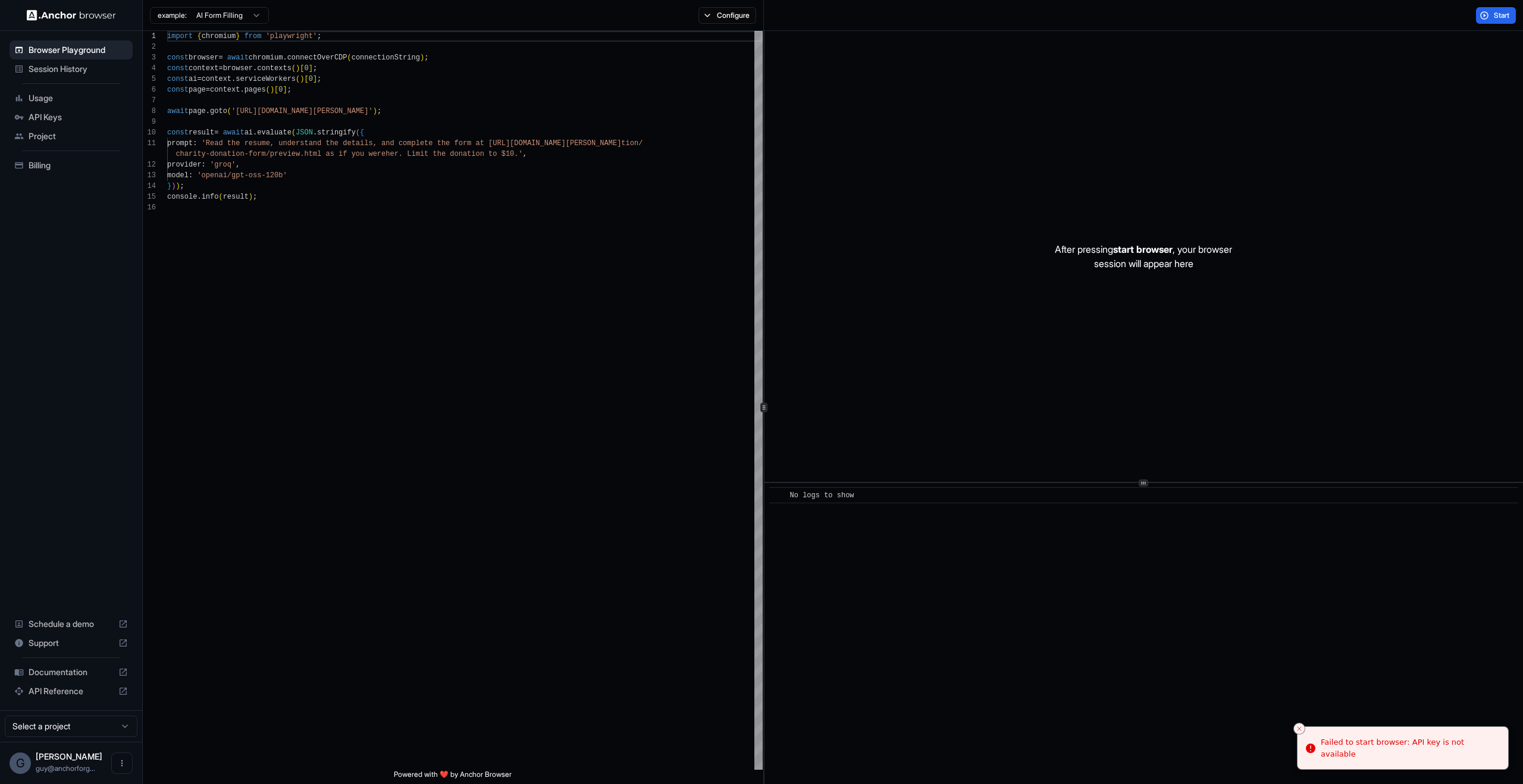
click at [1133, 357] on div "After pressing start browser , your browser session will appear here" at bounding box center [1143, 256] width 758 height 451
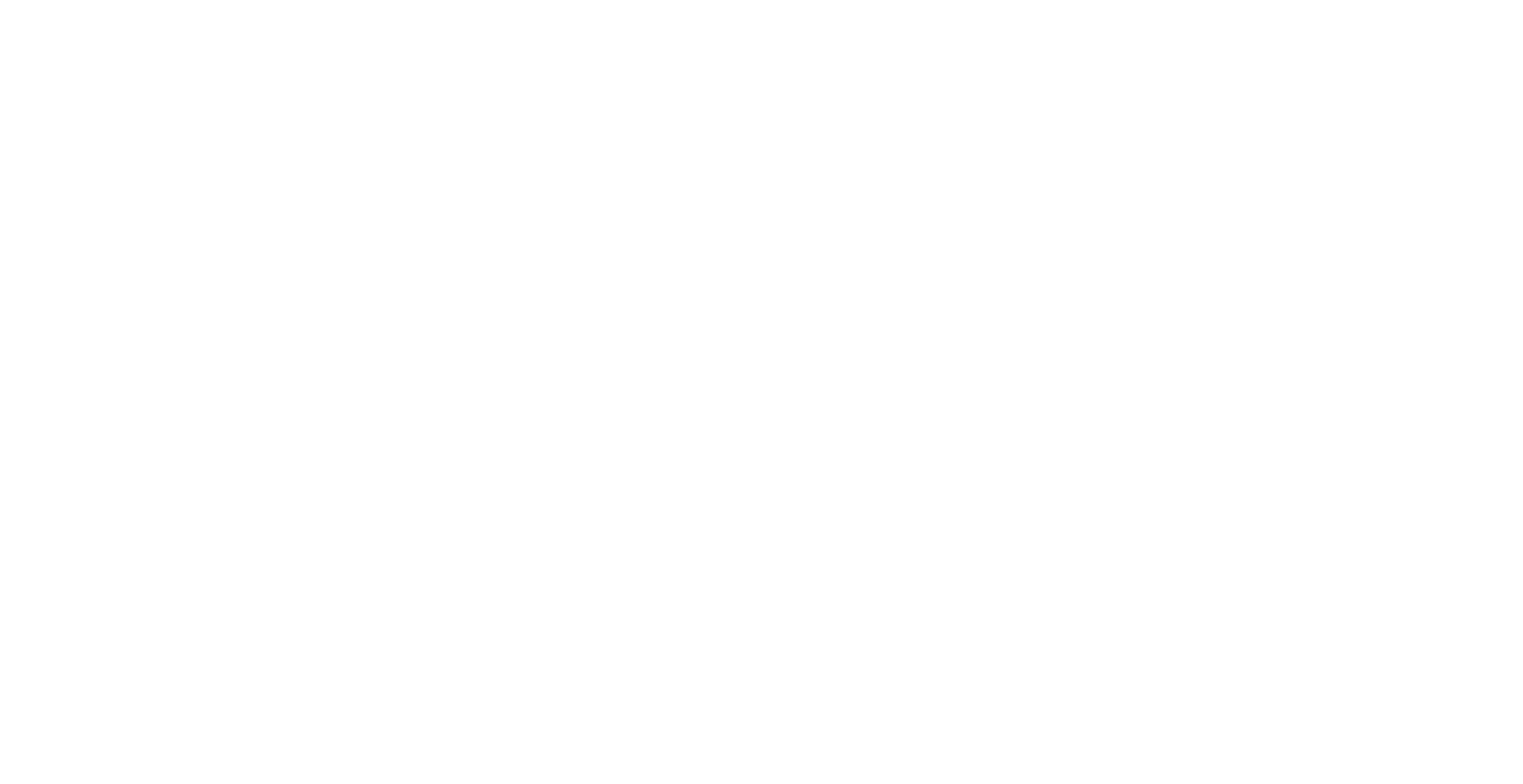
drag, startPoint x: 1299, startPoint y: 377, endPoint x: 1298, endPoint y: 230, distance: 147.0
click at [1298, 377] on body at bounding box center [762, 392] width 1523 height 784
click at [1290, 270] on body at bounding box center [762, 392] width 1523 height 784
click at [1180, 212] on body at bounding box center [762, 392] width 1523 height 784
drag, startPoint x: 1094, startPoint y: 304, endPoint x: 2226, endPoint y: 660, distance: 1186.7
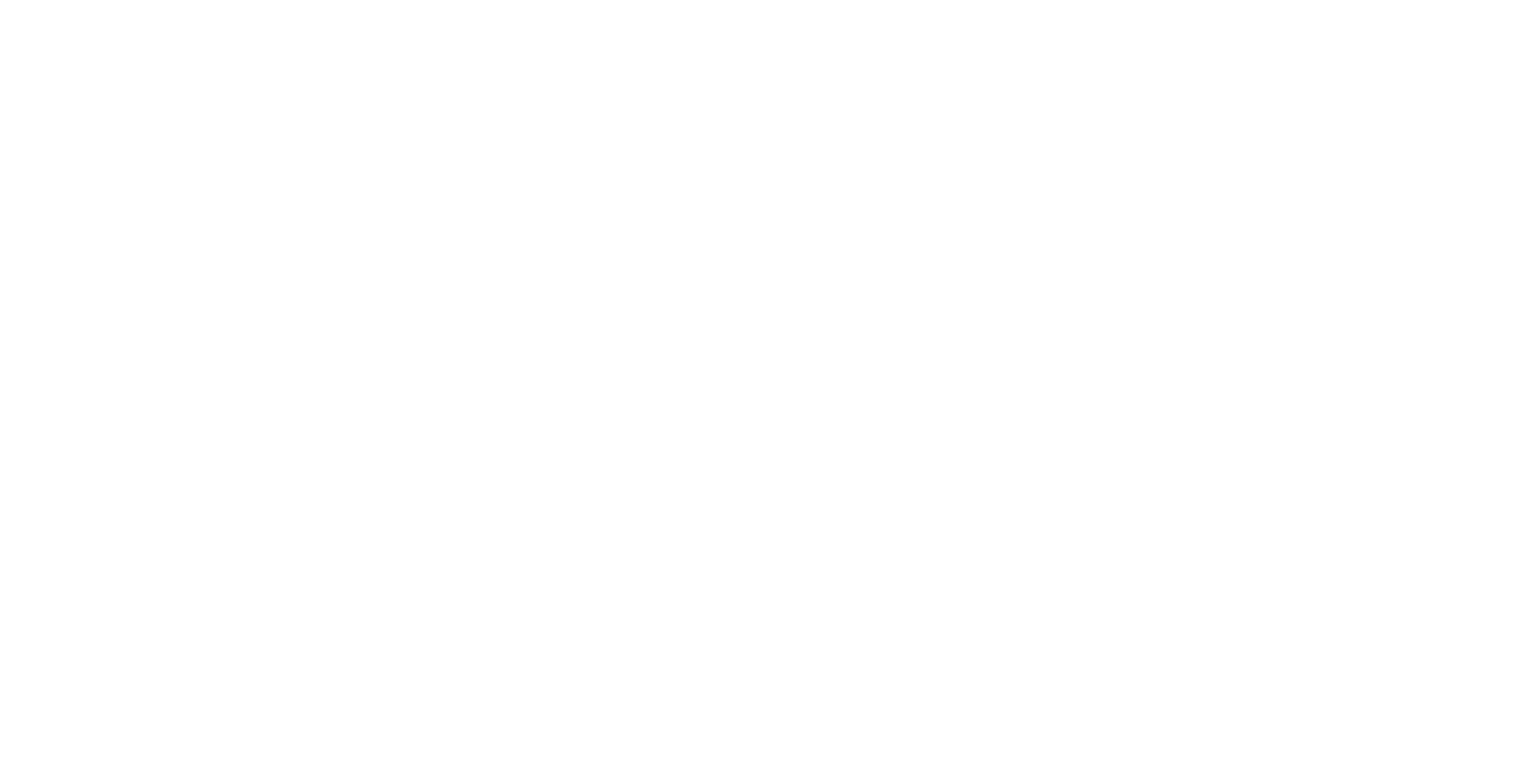
click at [1522, 660] on html at bounding box center [762, 392] width 1523 height 784
click at [860, 421] on body at bounding box center [762, 392] width 1523 height 784
click at [760, 348] on body at bounding box center [762, 392] width 1523 height 784
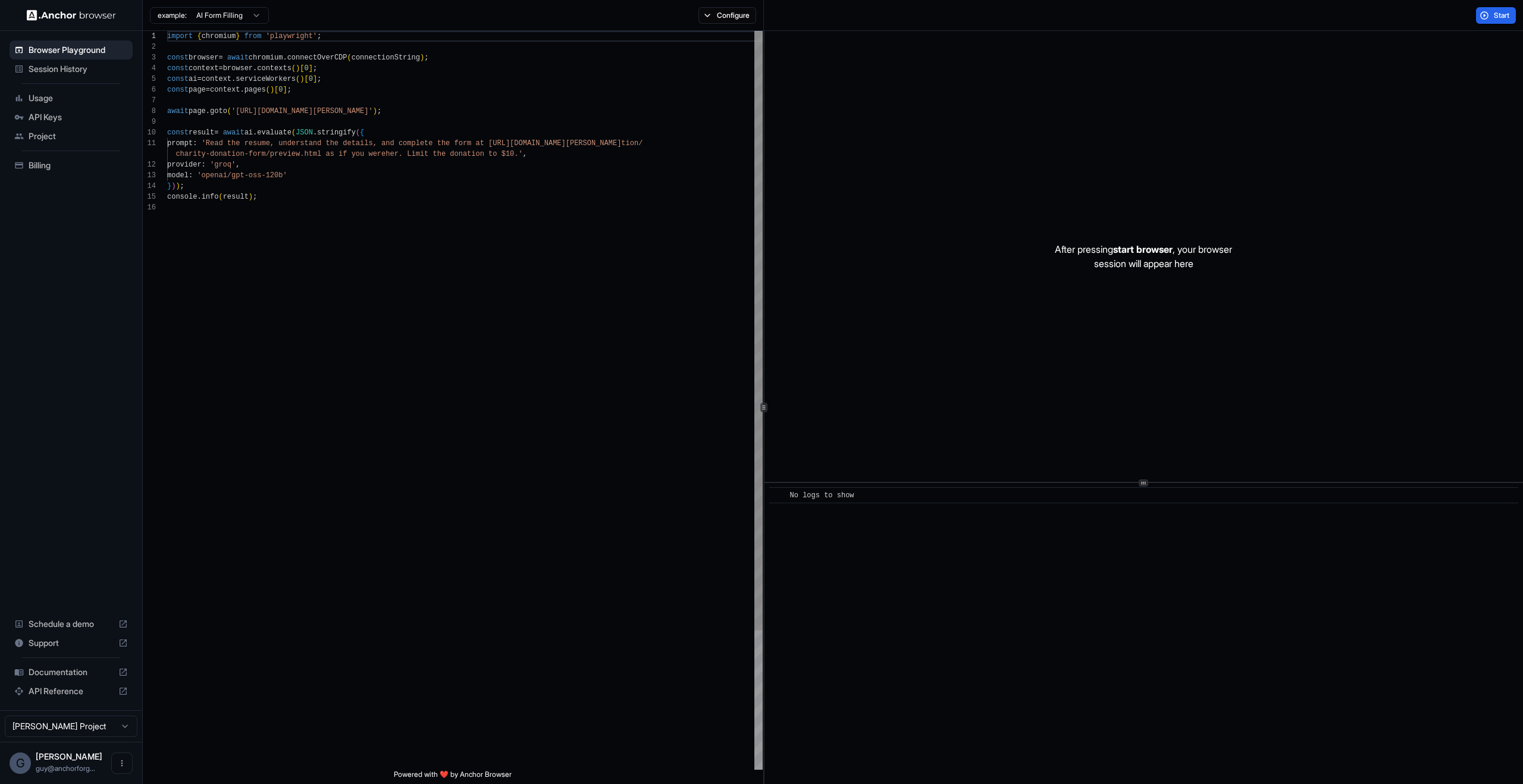
type textarea "**********"
click at [455, 155] on div "import { chromium } from 'playwright' ; const browser = await chromium . connec…" at bounding box center [465, 486] width 596 height 910
click at [1504, 12] on span "Start" at bounding box center [1502, 16] width 17 height 10
click at [1499, 19] on span "Start" at bounding box center [1502, 16] width 17 height 10
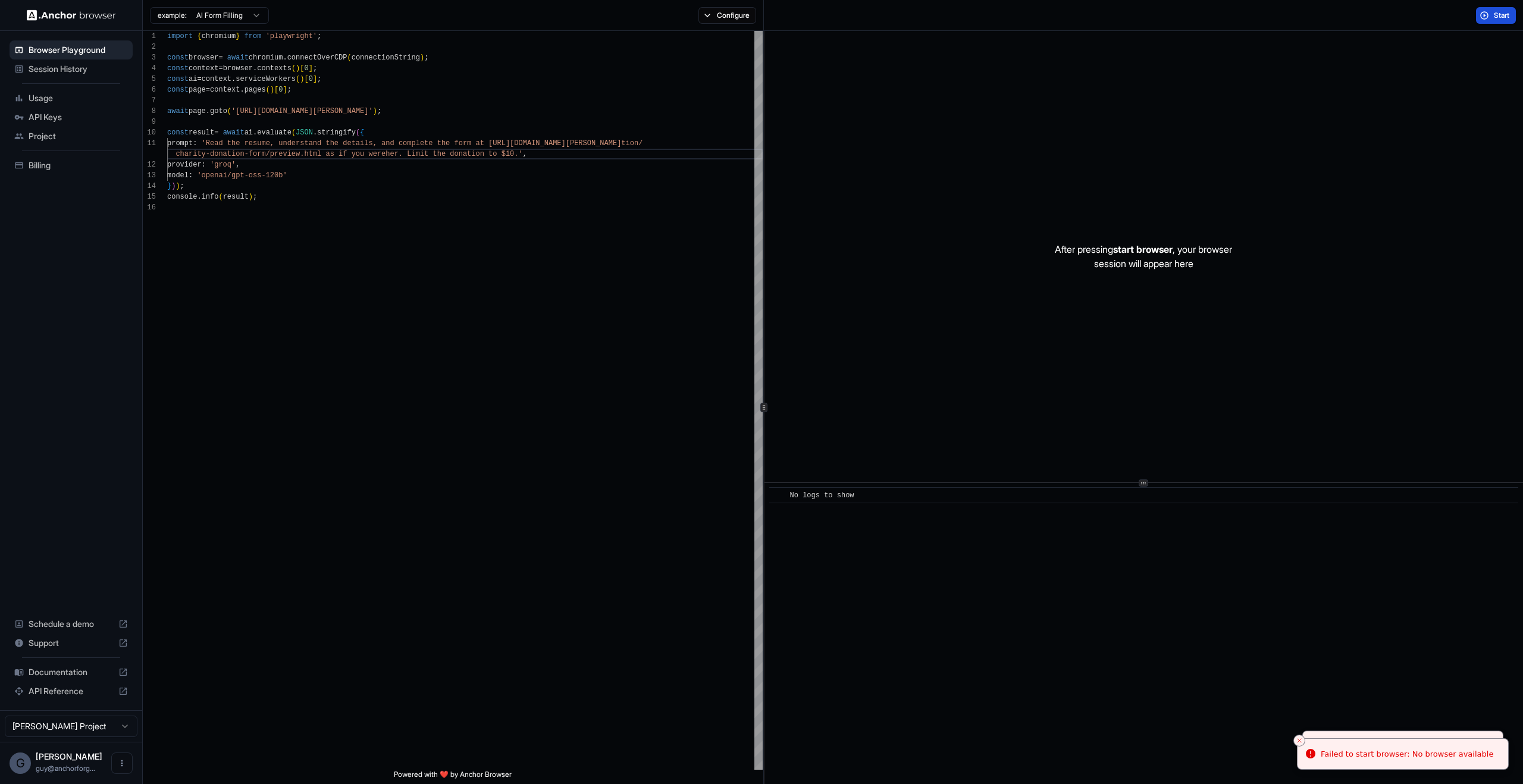
click at [1240, 674] on div "​ No logs to show" at bounding box center [1143, 633] width 758 height 301
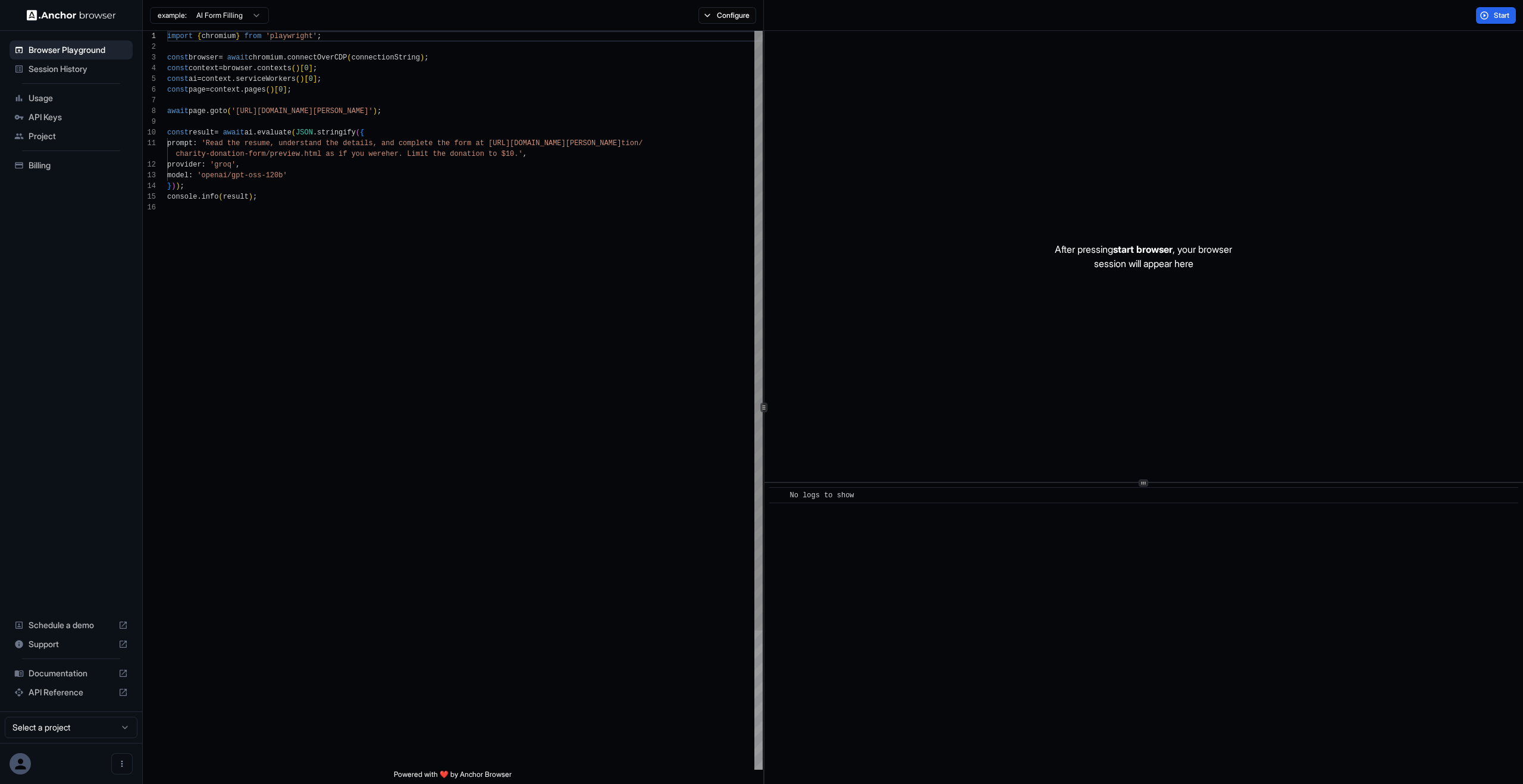
scroll to position [107, 0]
click at [1485, 17] on button "Start" at bounding box center [1496, 16] width 40 height 17
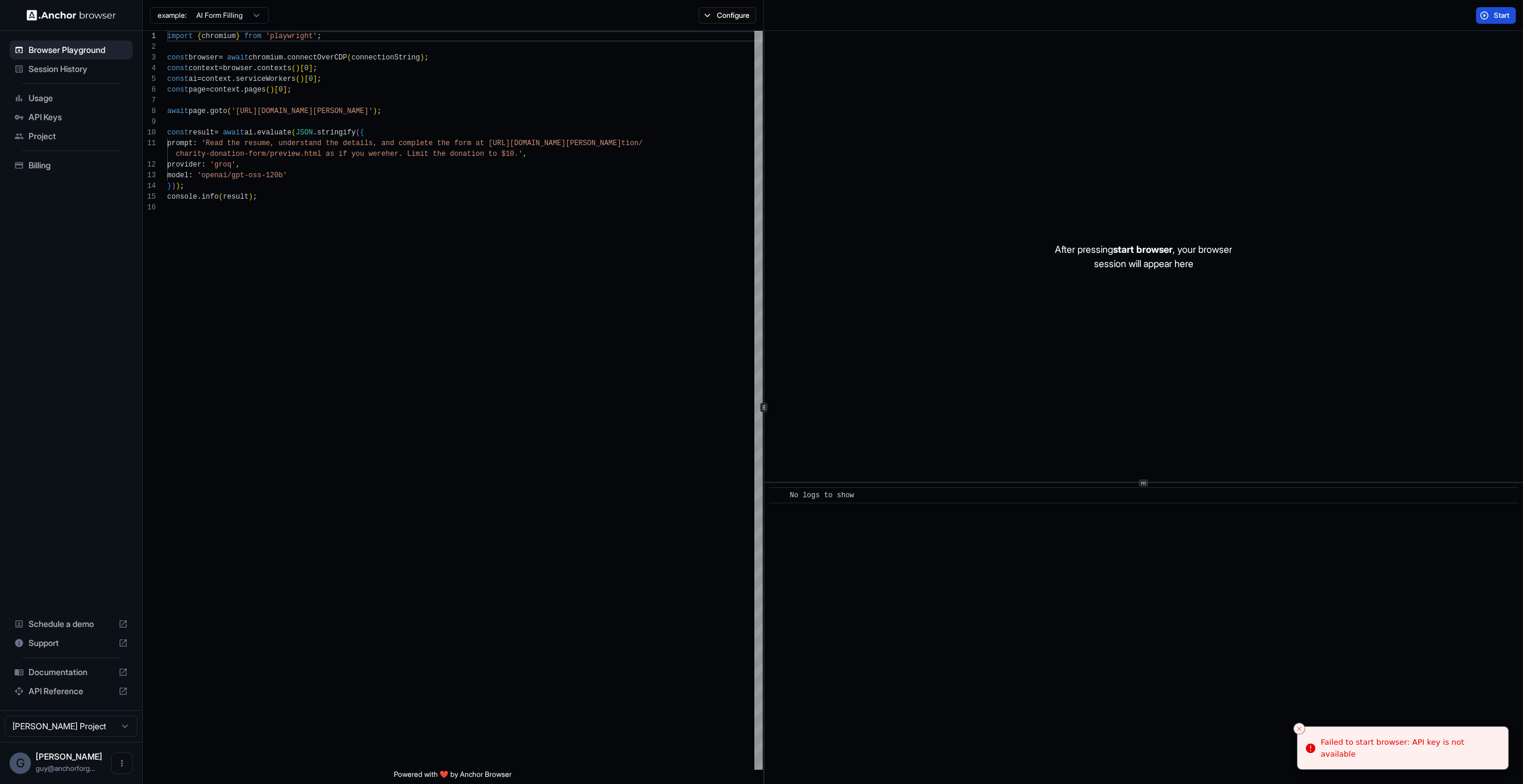
click at [1487, 18] on button "Start" at bounding box center [1496, 16] width 40 height 17
click at [1302, 742] on li "Failed to start browser: No browser available" at bounding box center [1403, 754] width 212 height 32
click at [1302, 735] on button "Close toast" at bounding box center [1299, 741] width 12 height 12
click at [1303, 735] on div "​ No logs to show" at bounding box center [1143, 633] width 758 height 301
click at [1302, 735] on button "Close toast" at bounding box center [1299, 741] width 12 height 12
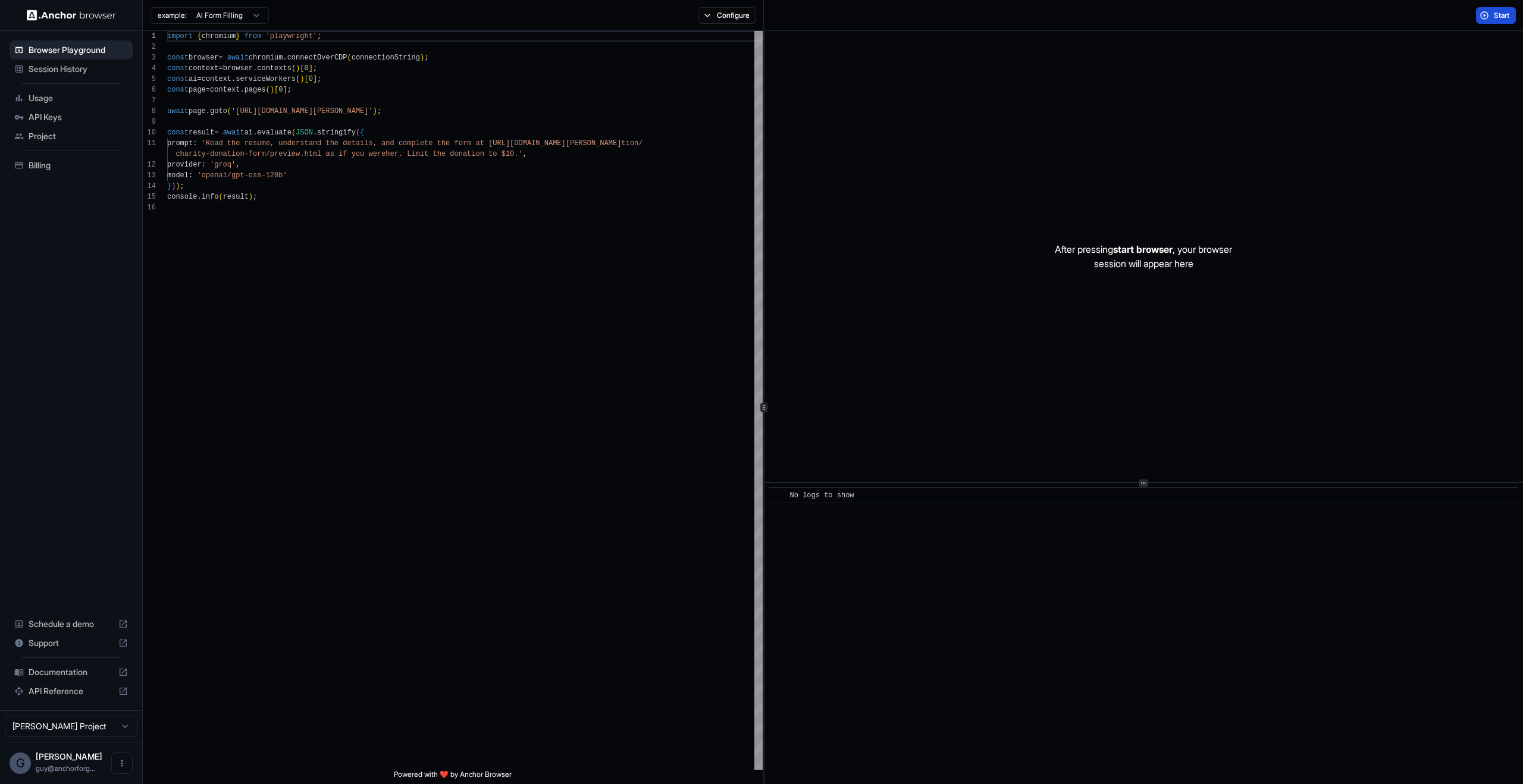
drag, startPoint x: 1468, startPoint y: 13, endPoint x: 1474, endPoint y: 14, distance: 6.1
click at [1469, 13] on div "Start" at bounding box center [1496, 16] width 54 height 17
click at [1476, 14] on button "Start" at bounding box center [1496, 16] width 40 height 17
